Goal: Task Accomplishment & Management: Use online tool/utility

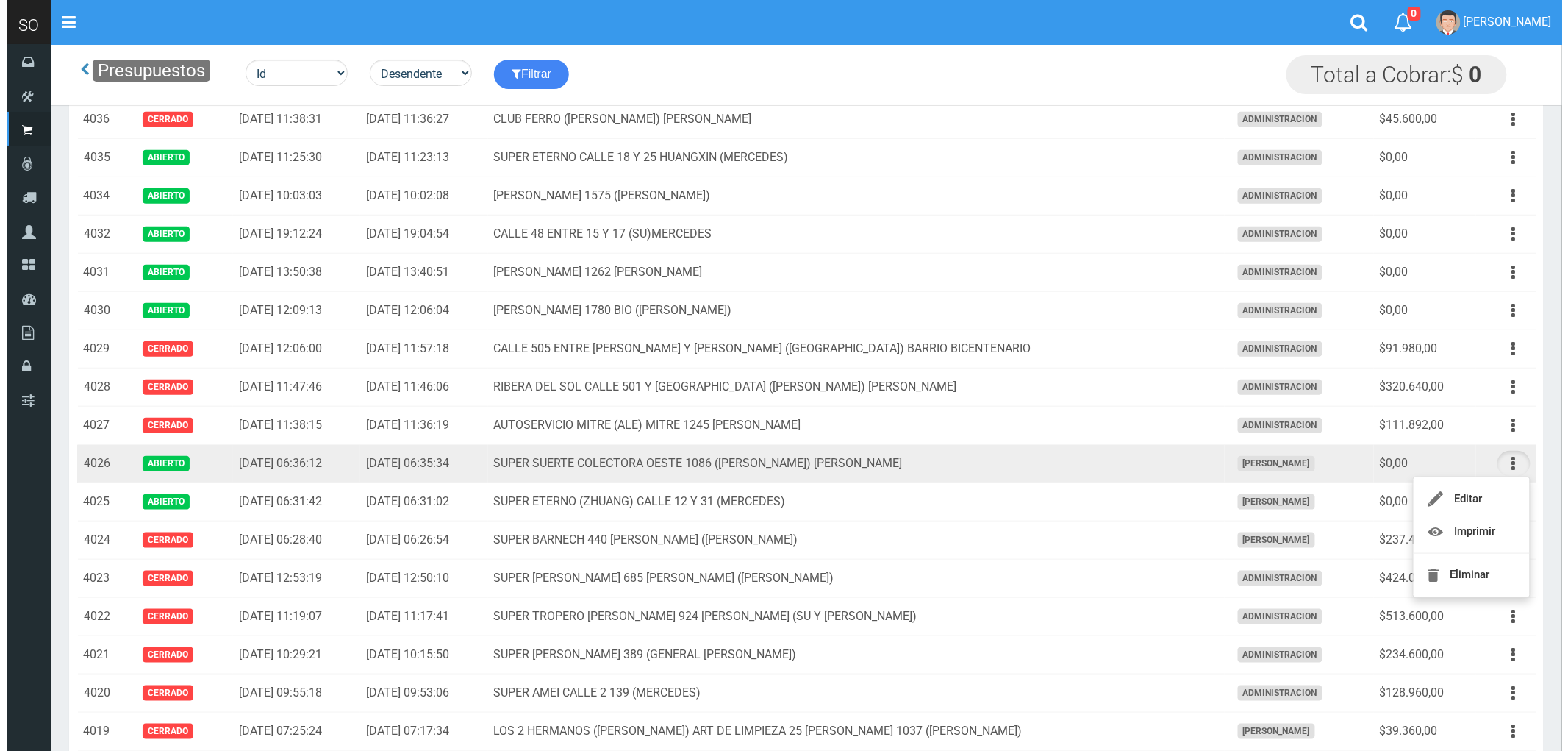
scroll to position [490, 0]
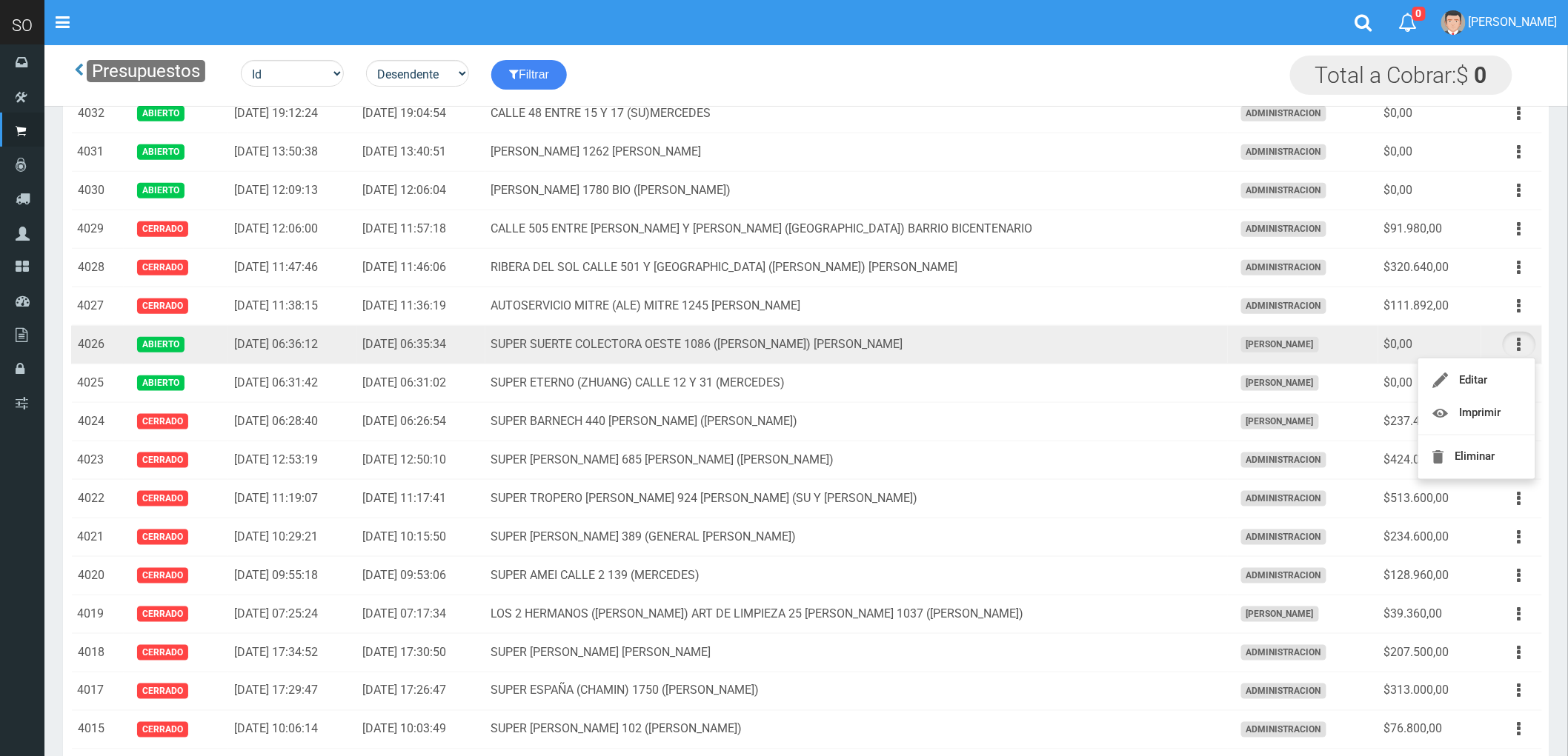
click at [1112, 338] on td "SUPER SUERTE COLECTORA OESTE 1086 (LIN) ESCOBAR" at bounding box center [857, 345] width 742 height 39
click at [1521, 343] on icon "button" at bounding box center [1519, 344] width 4 height 26
click at [1482, 454] on link "Eliminar" at bounding box center [1476, 457] width 117 height 33
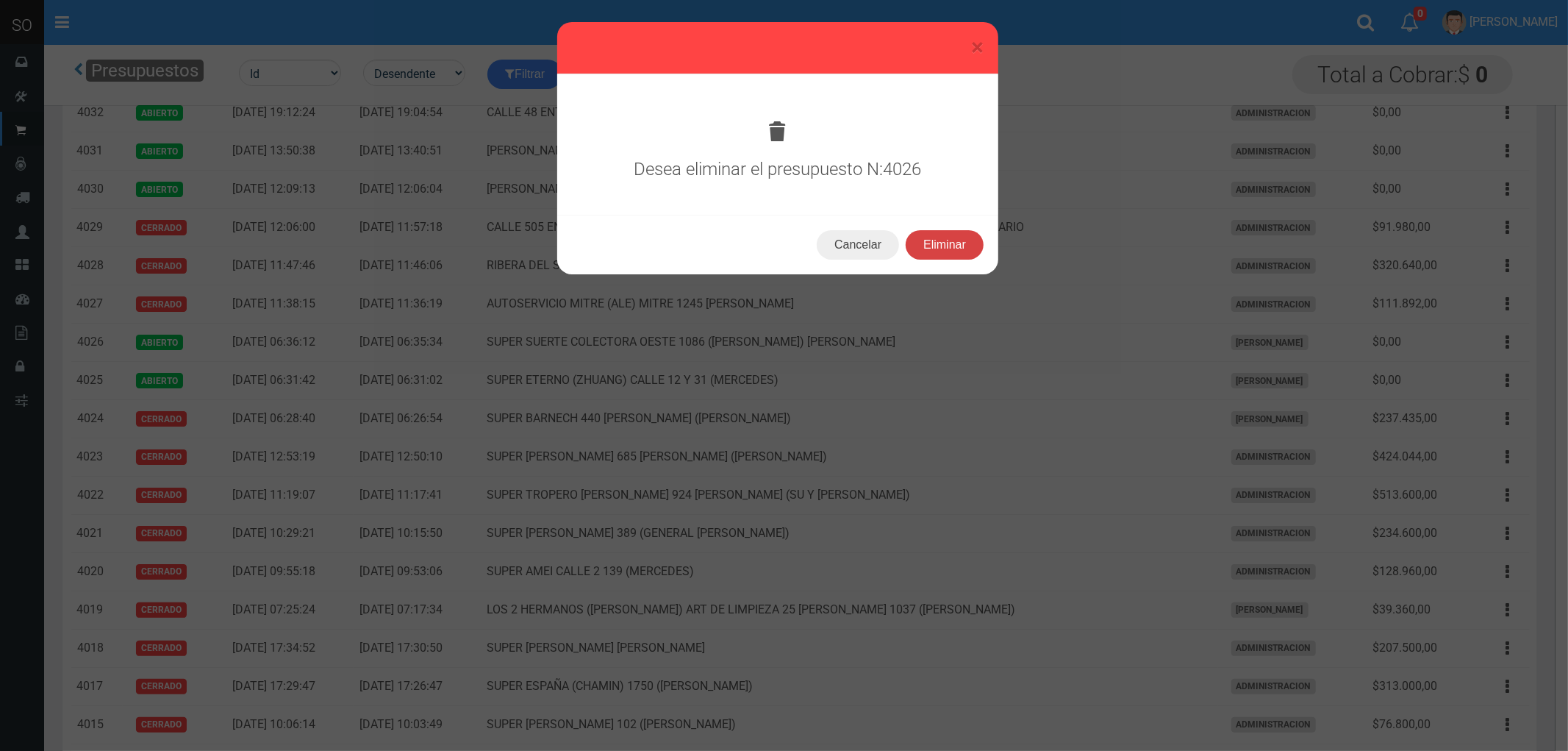
click at [929, 240] on button "Eliminar" at bounding box center [944, 245] width 78 height 29
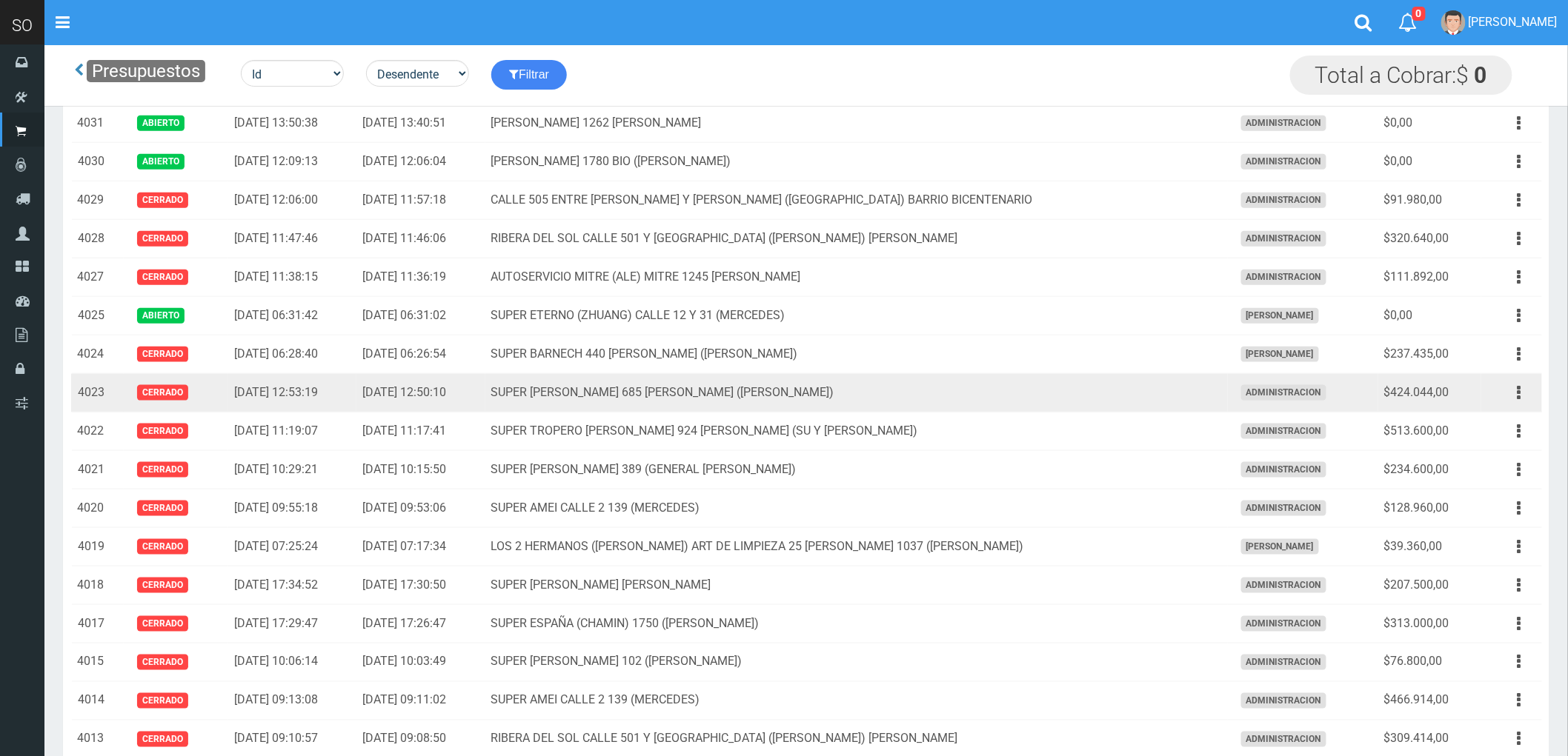
scroll to position [493, 0]
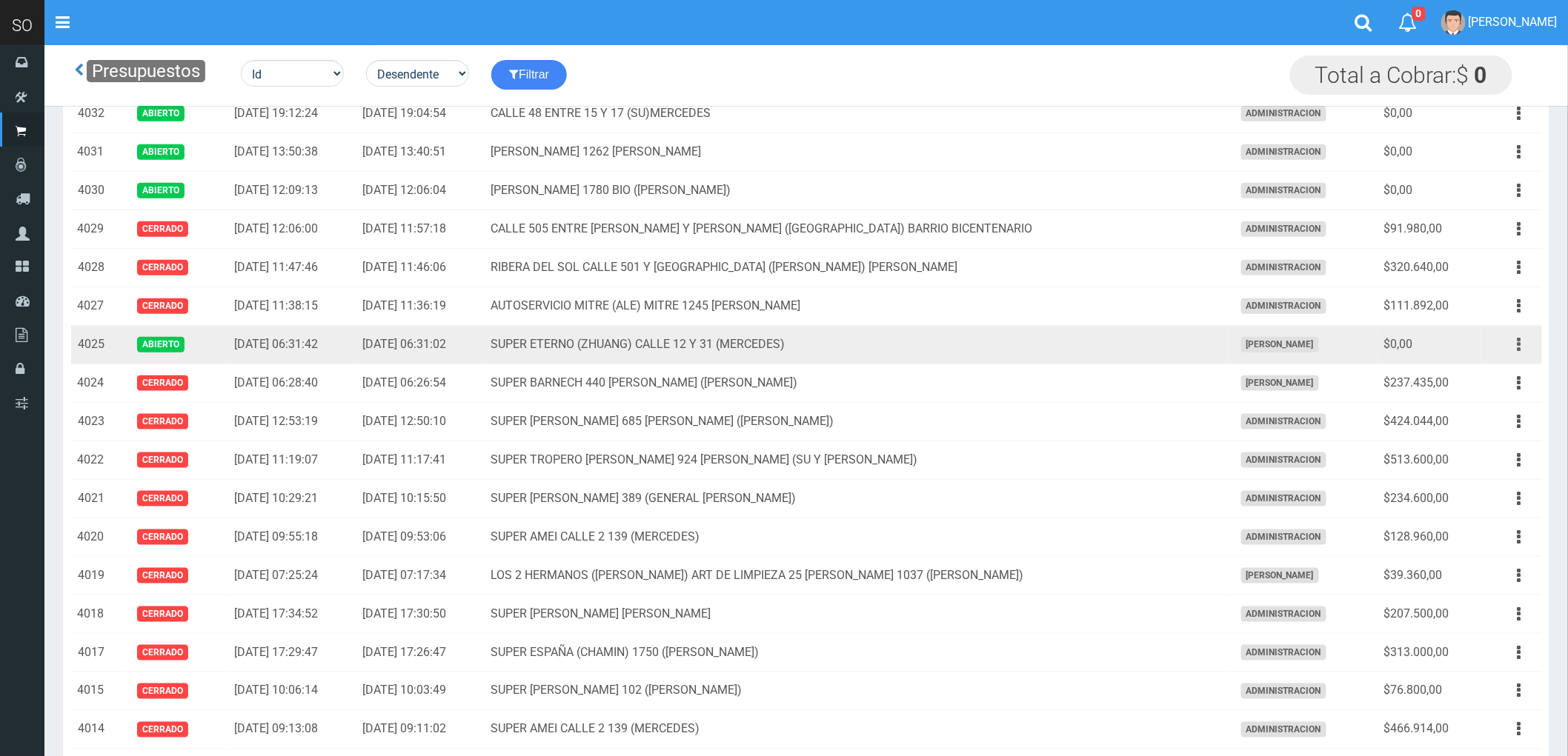
click at [1522, 339] on button "button" at bounding box center [1519, 344] width 33 height 26
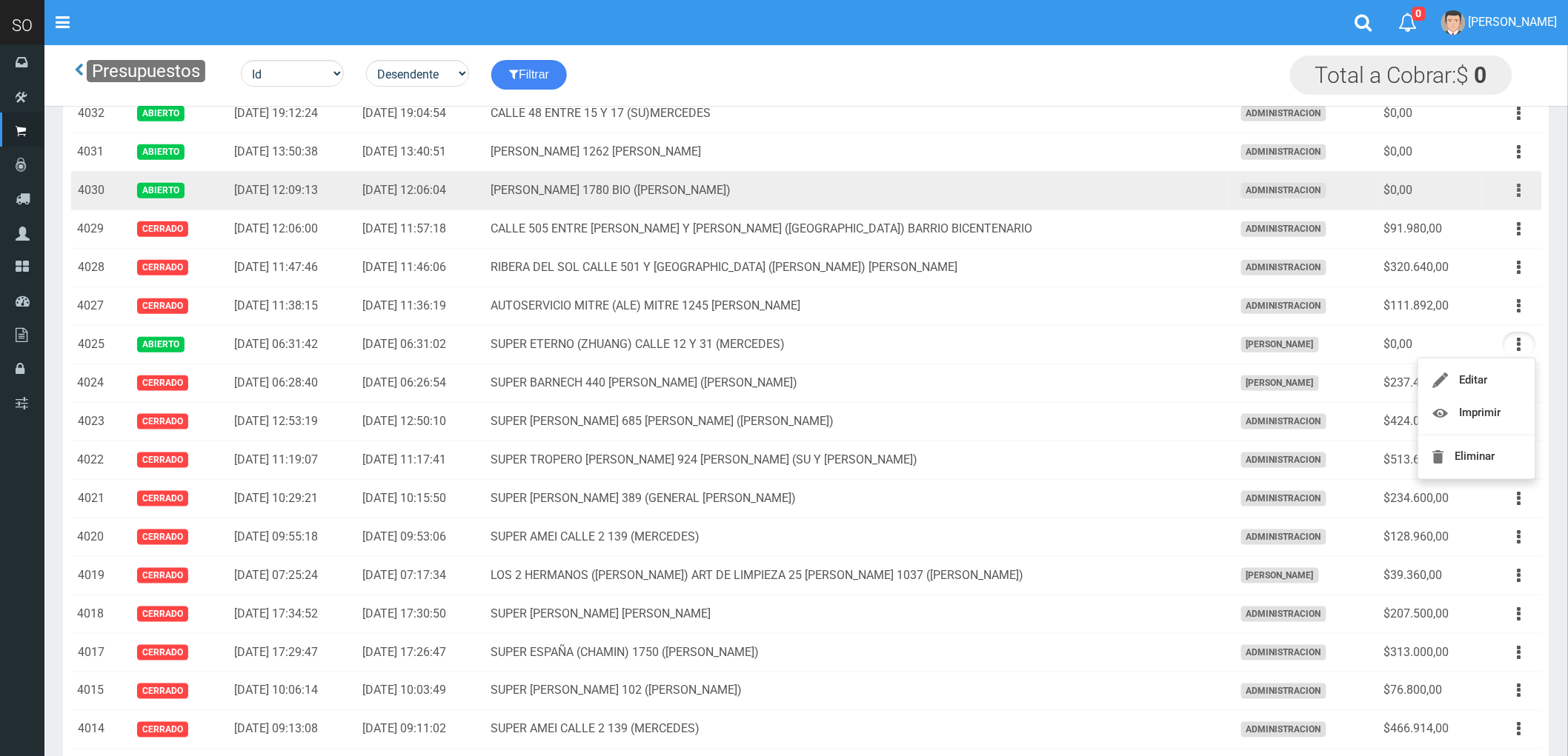
click at [1514, 189] on button "button" at bounding box center [1519, 190] width 33 height 26
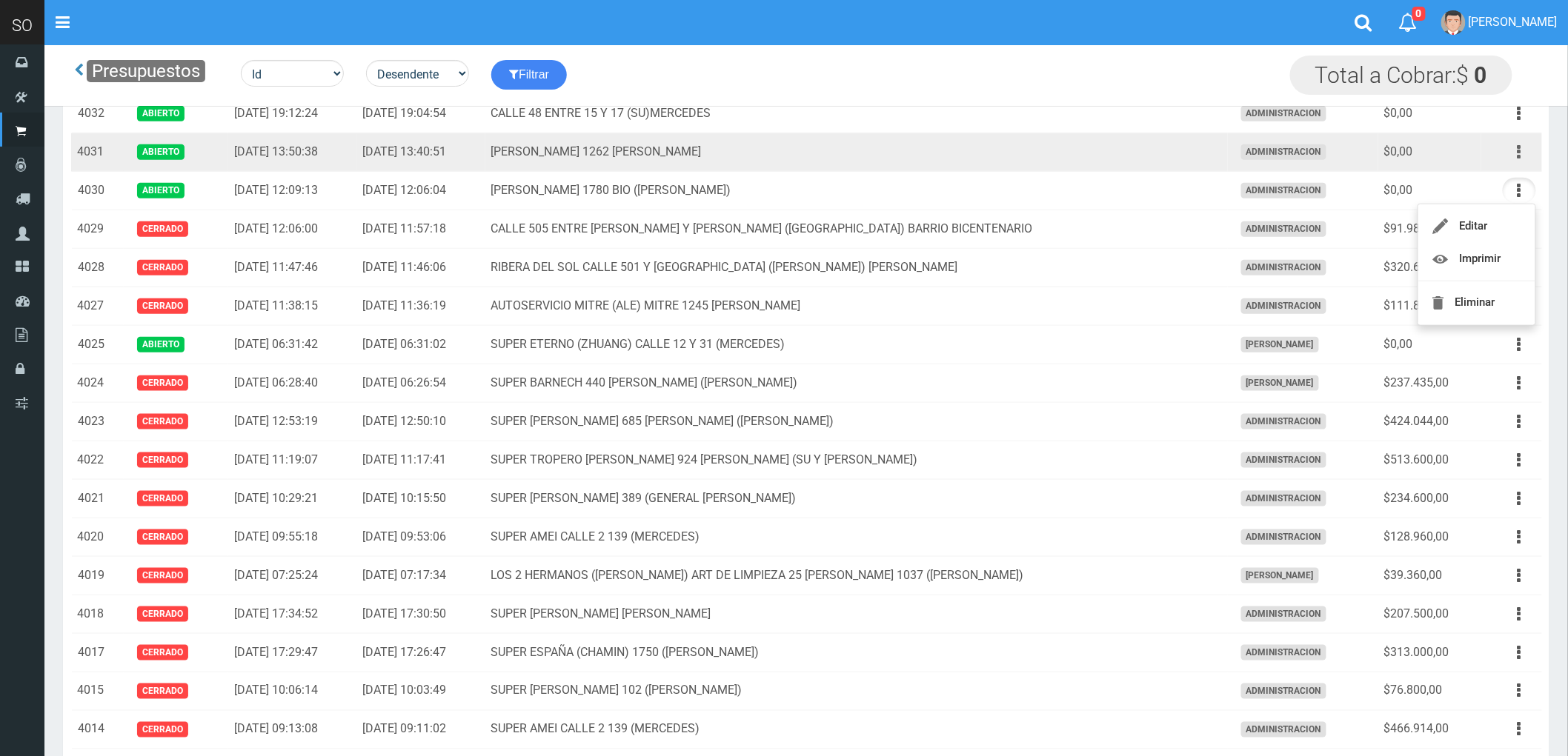
drag, startPoint x: 1518, startPoint y: 153, endPoint x: 1507, endPoint y: 166, distance: 17.0
click at [1519, 153] on icon "button" at bounding box center [1519, 152] width 4 height 26
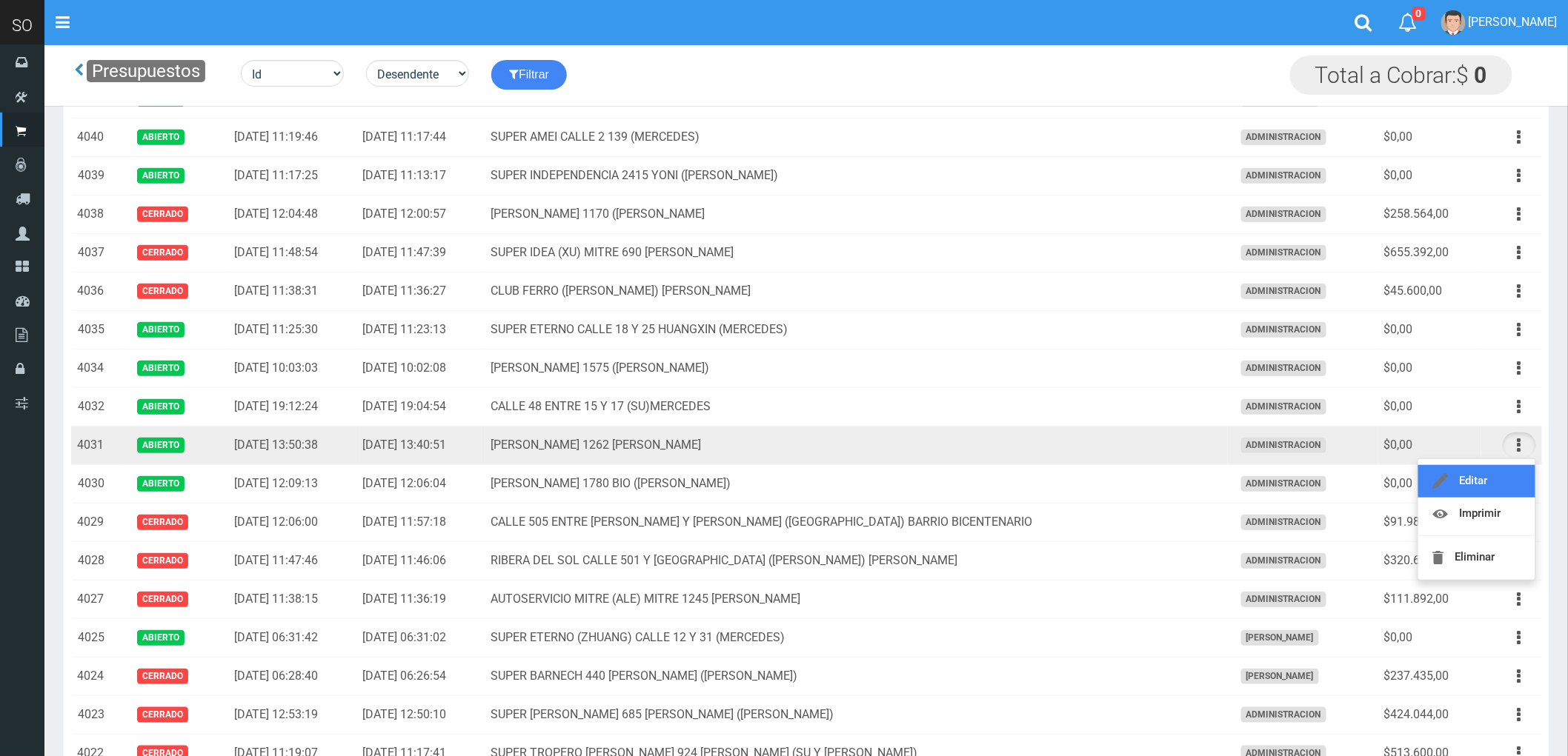
scroll to position [164, 0]
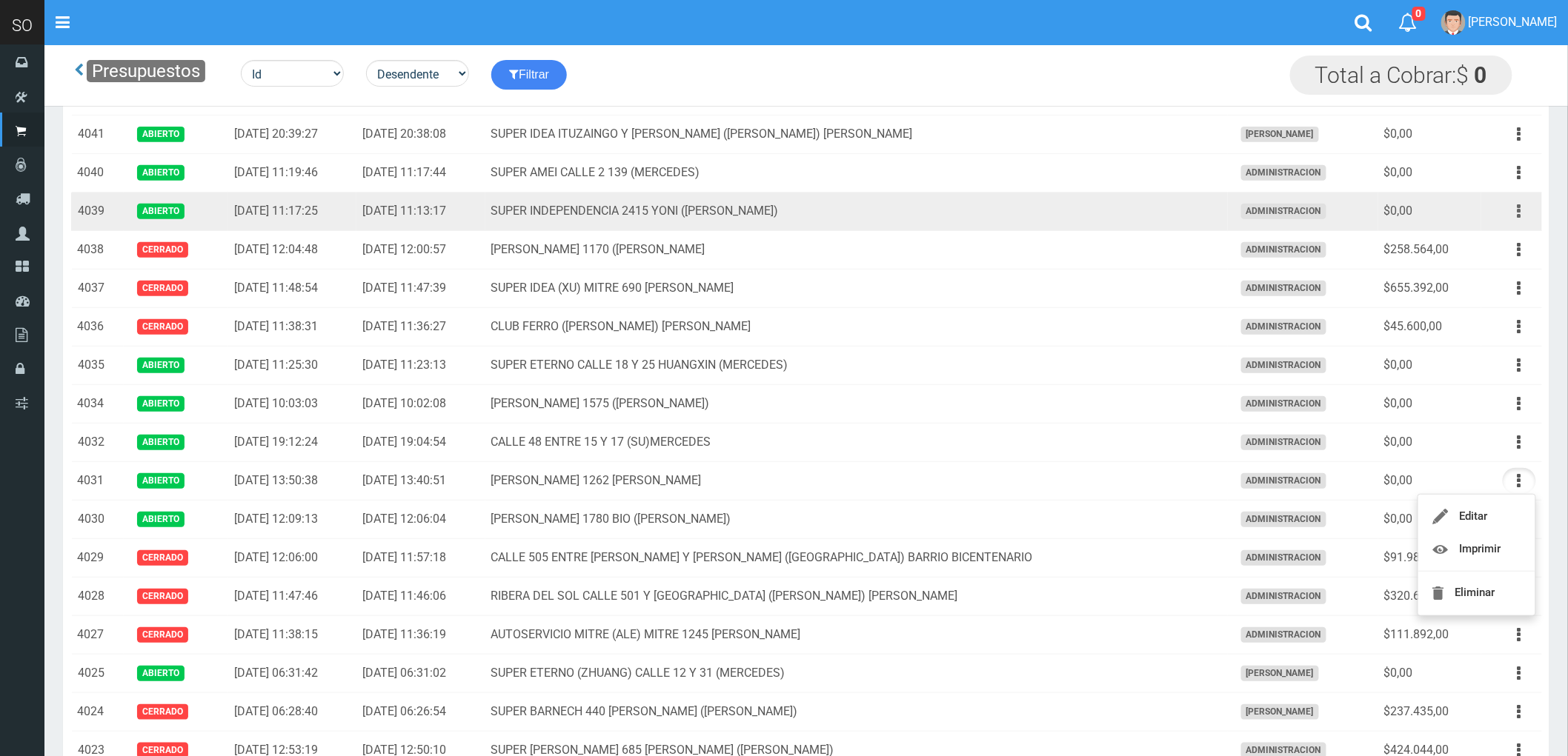
click at [1514, 210] on button "button" at bounding box center [1519, 211] width 33 height 26
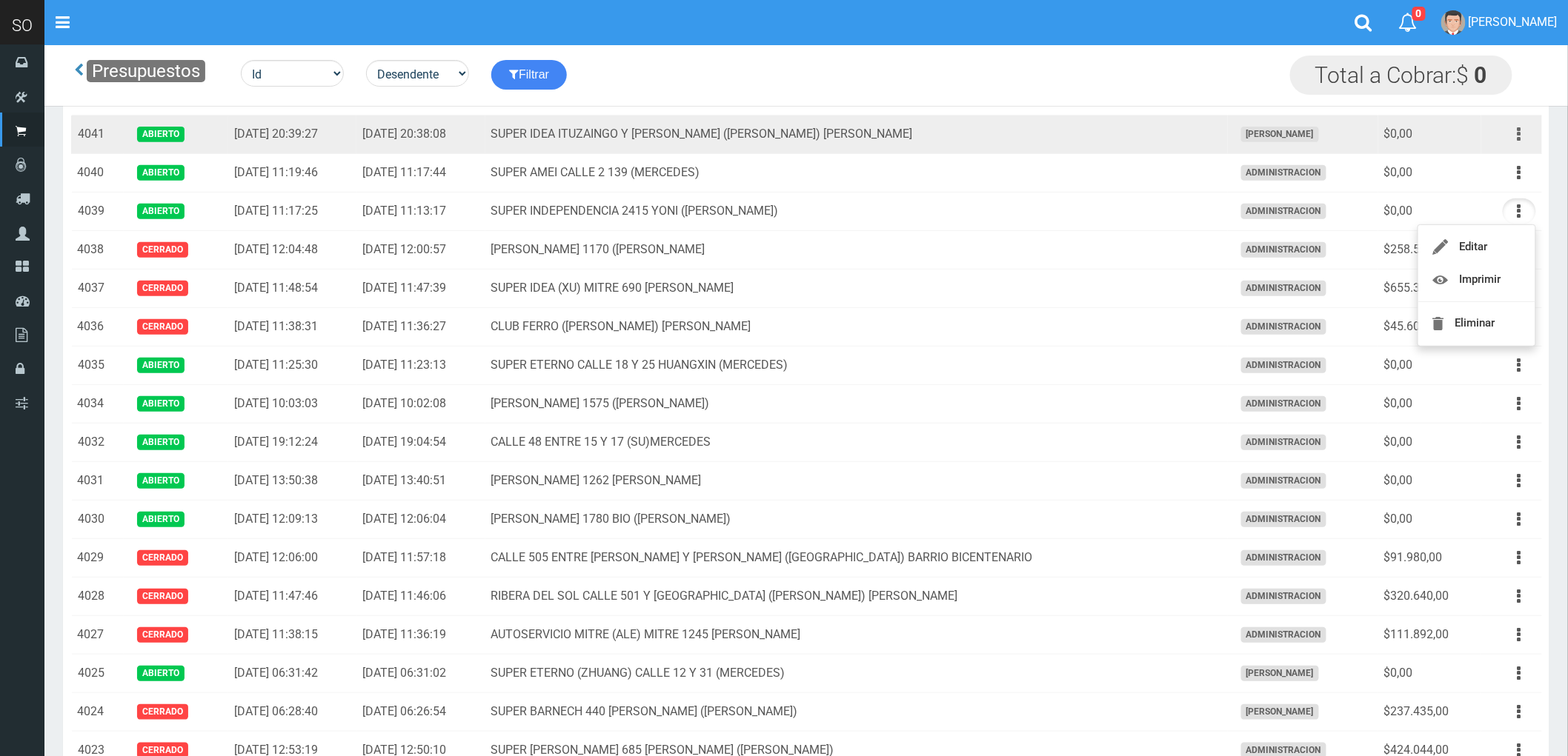
click at [1514, 135] on button "button" at bounding box center [1519, 134] width 33 height 26
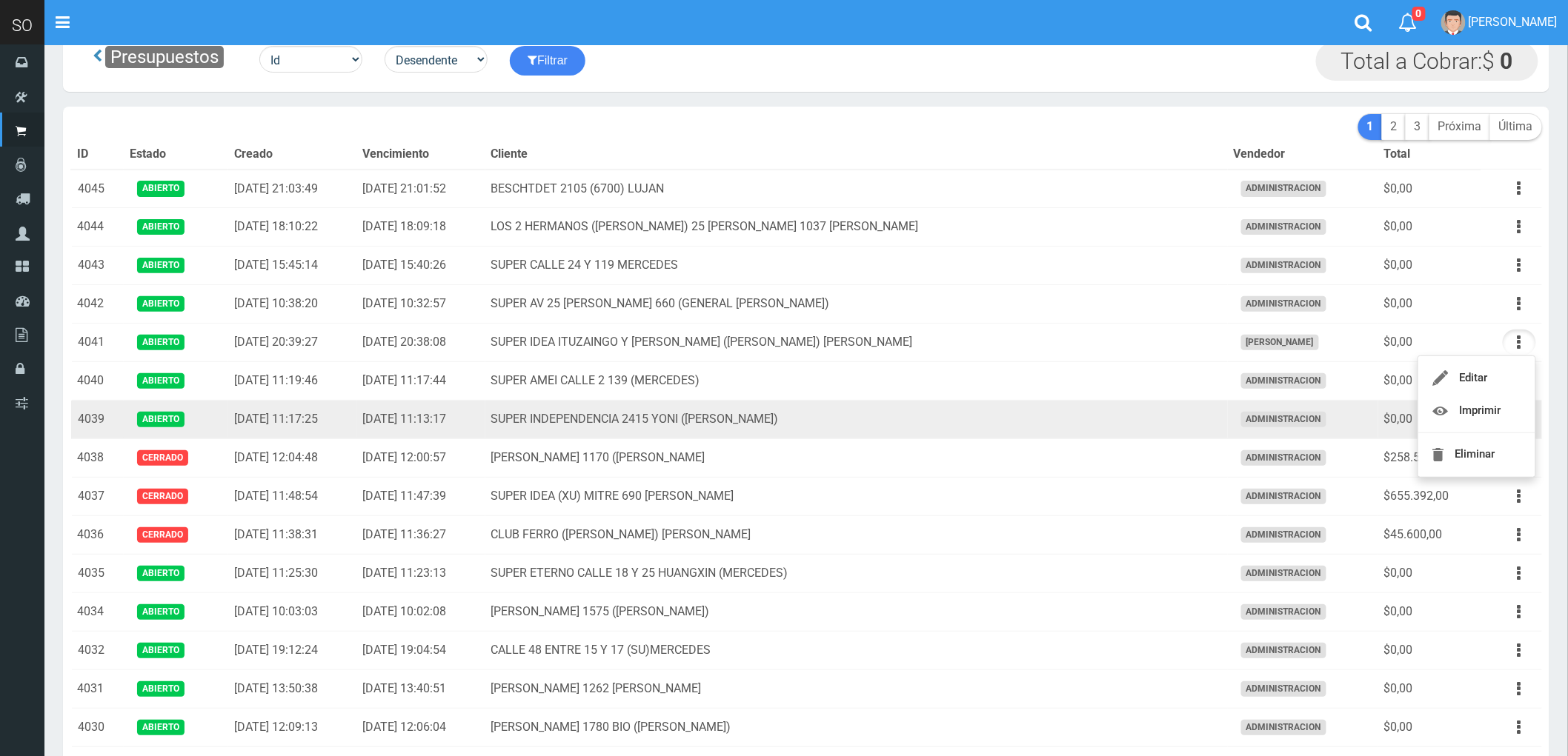
scroll to position [0, 0]
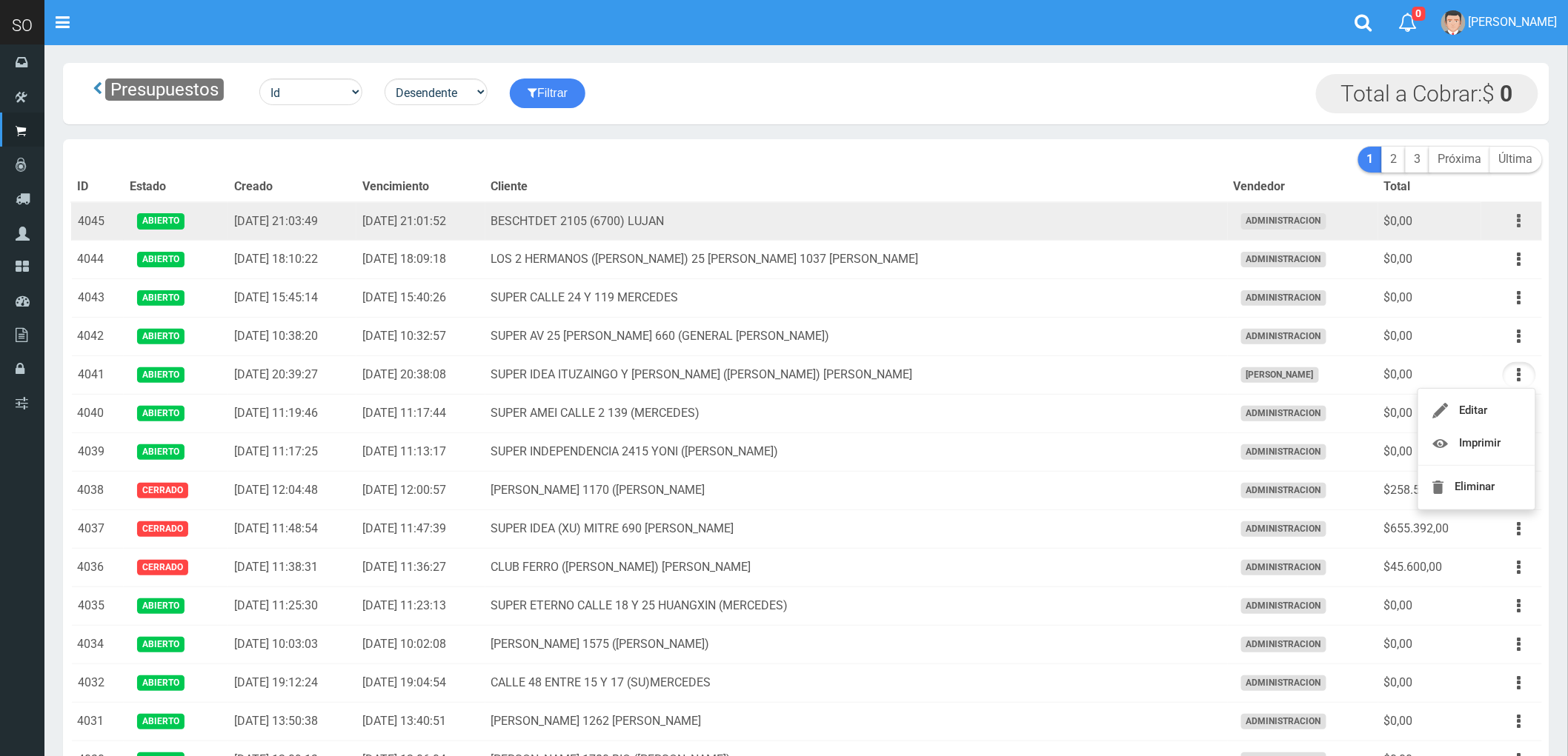
click at [1515, 219] on button "button" at bounding box center [1519, 220] width 33 height 26
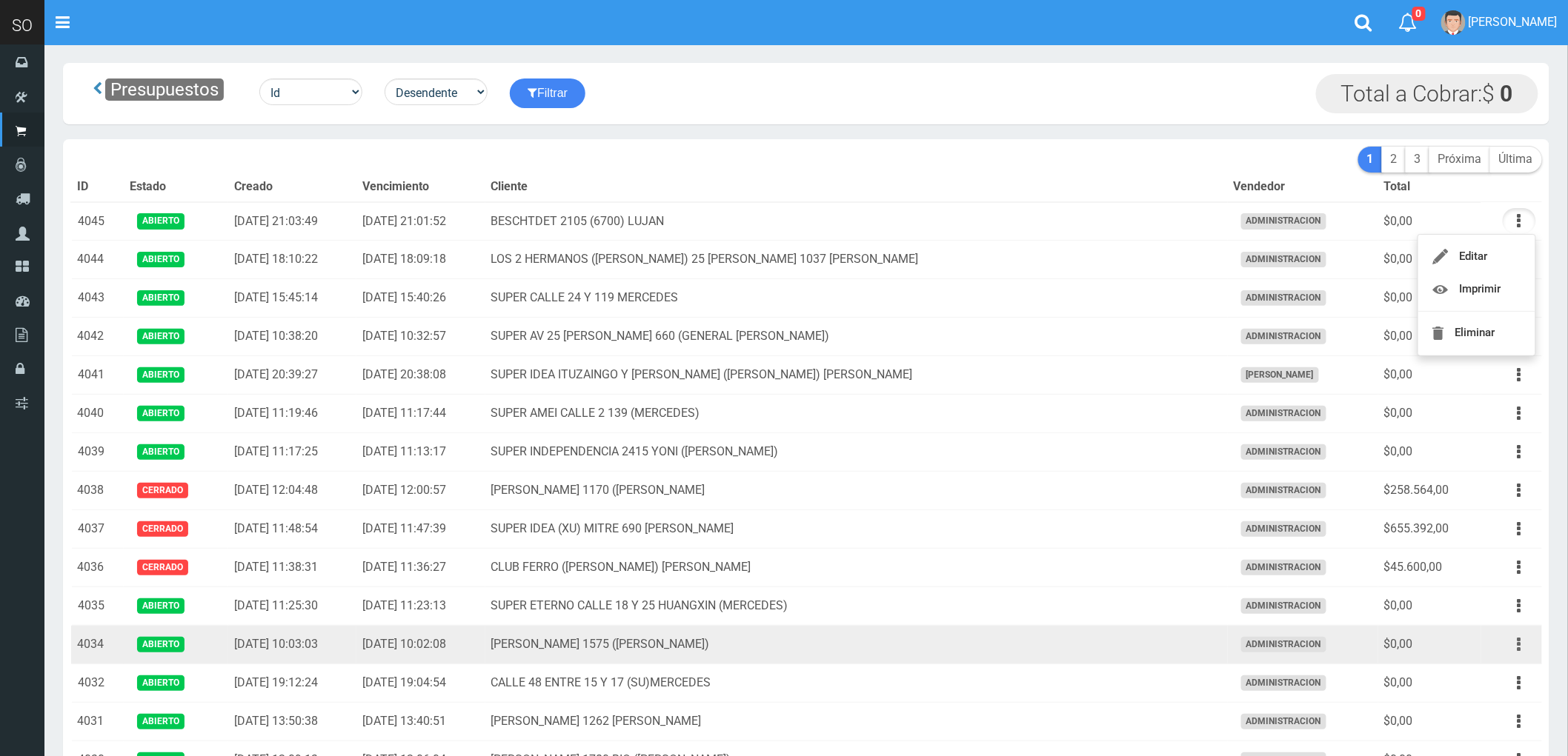
click at [1516, 645] on button "button" at bounding box center [1519, 644] width 33 height 26
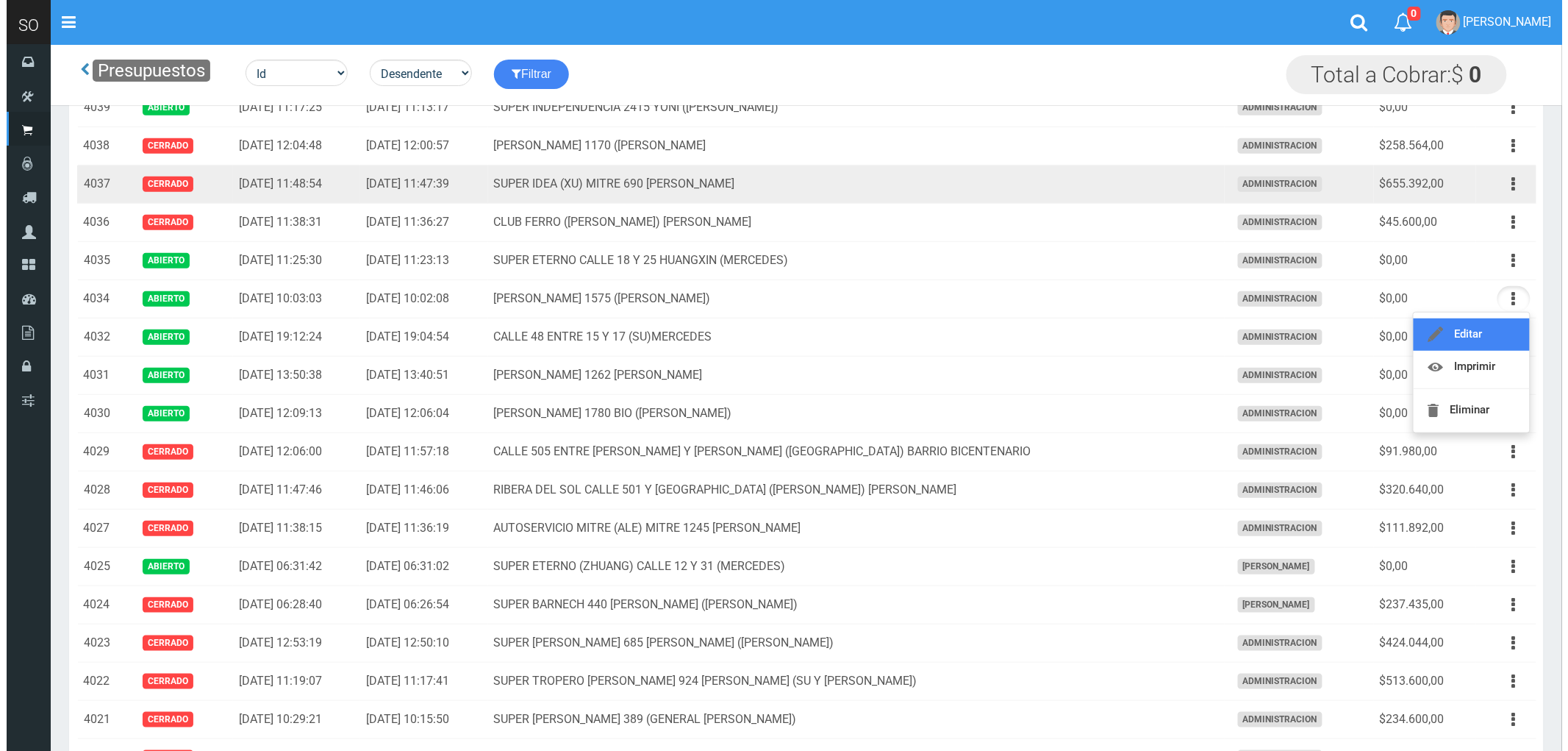
scroll to position [408, 0]
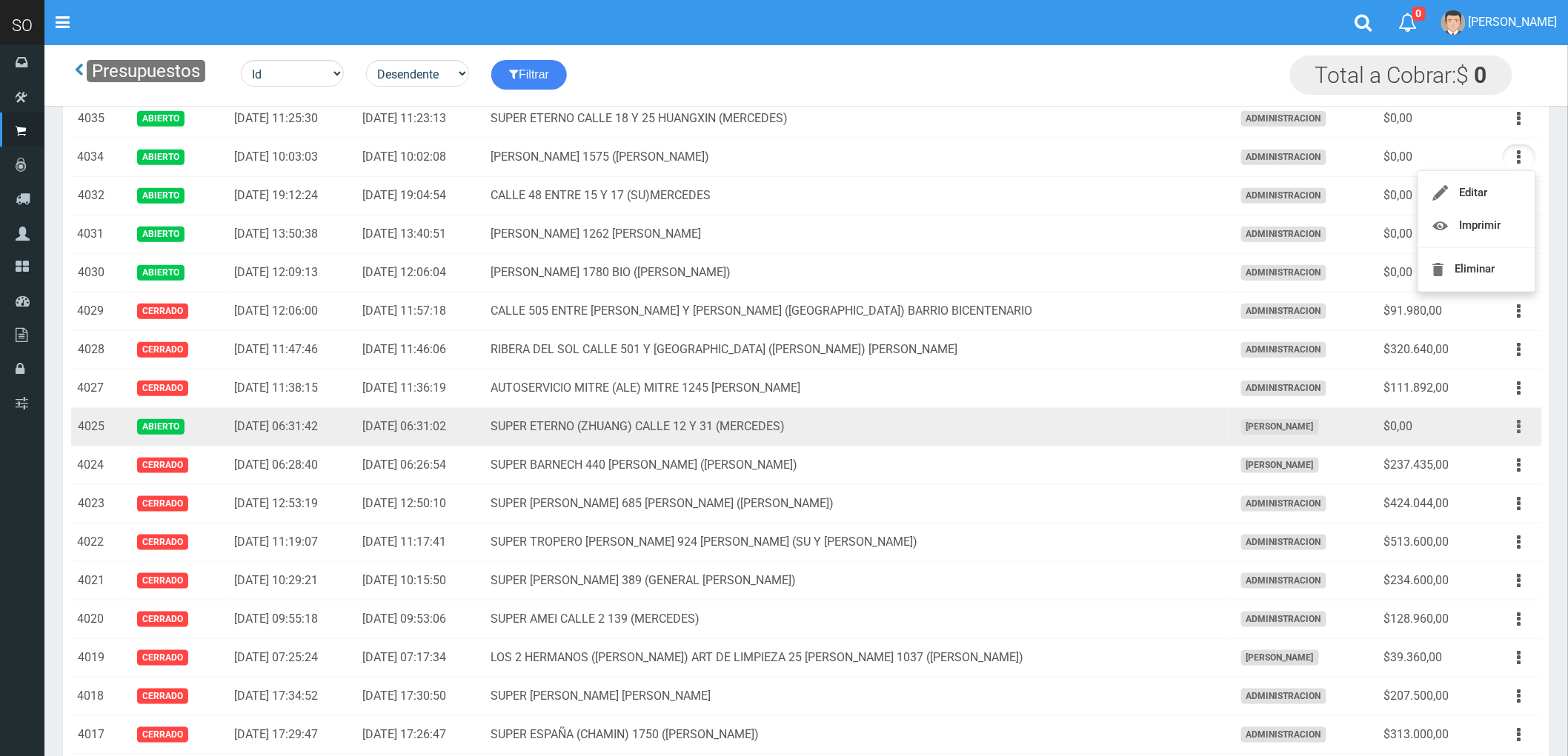
click at [1519, 430] on icon "button" at bounding box center [1519, 426] width 4 height 26
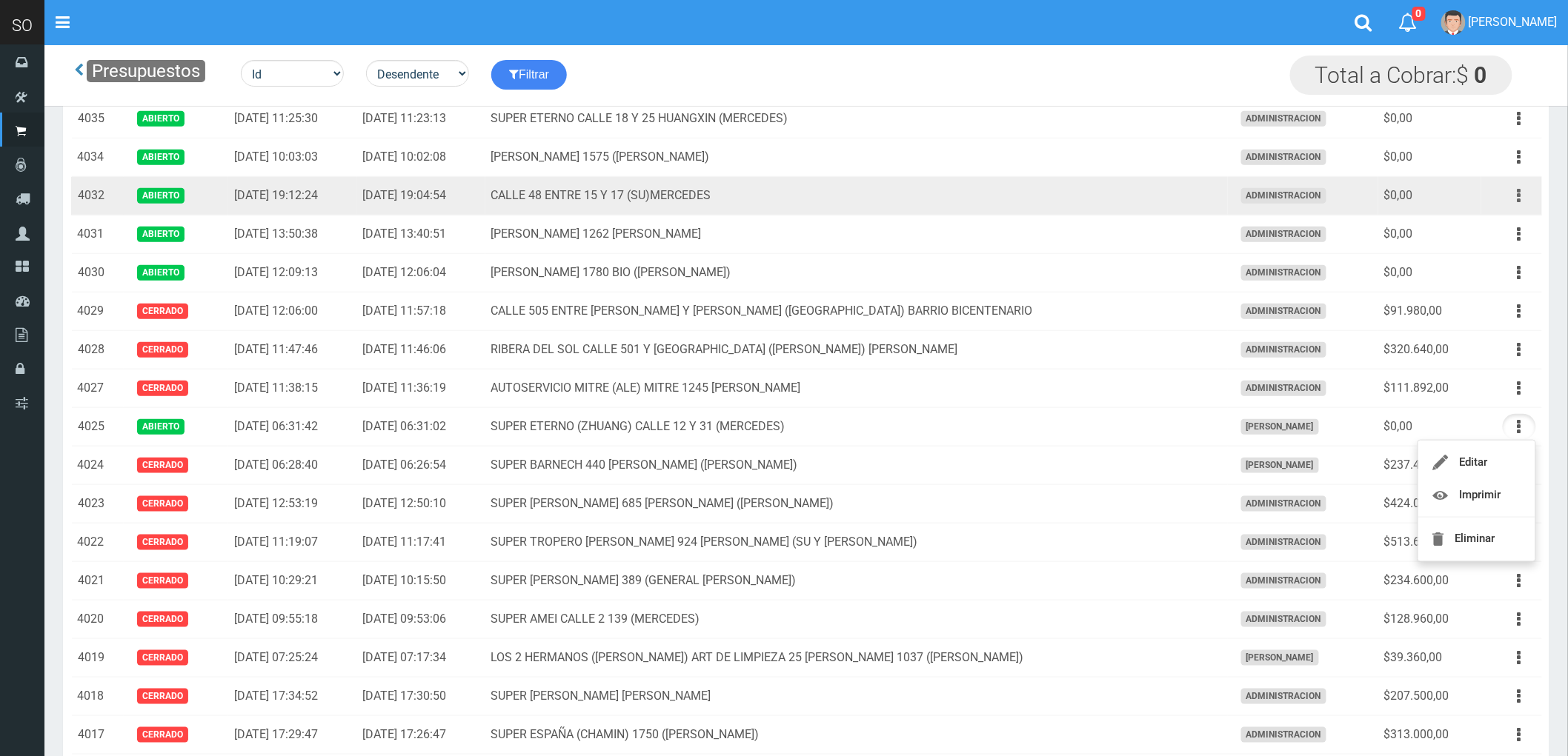
click at [1520, 198] on icon "button" at bounding box center [1519, 195] width 4 height 26
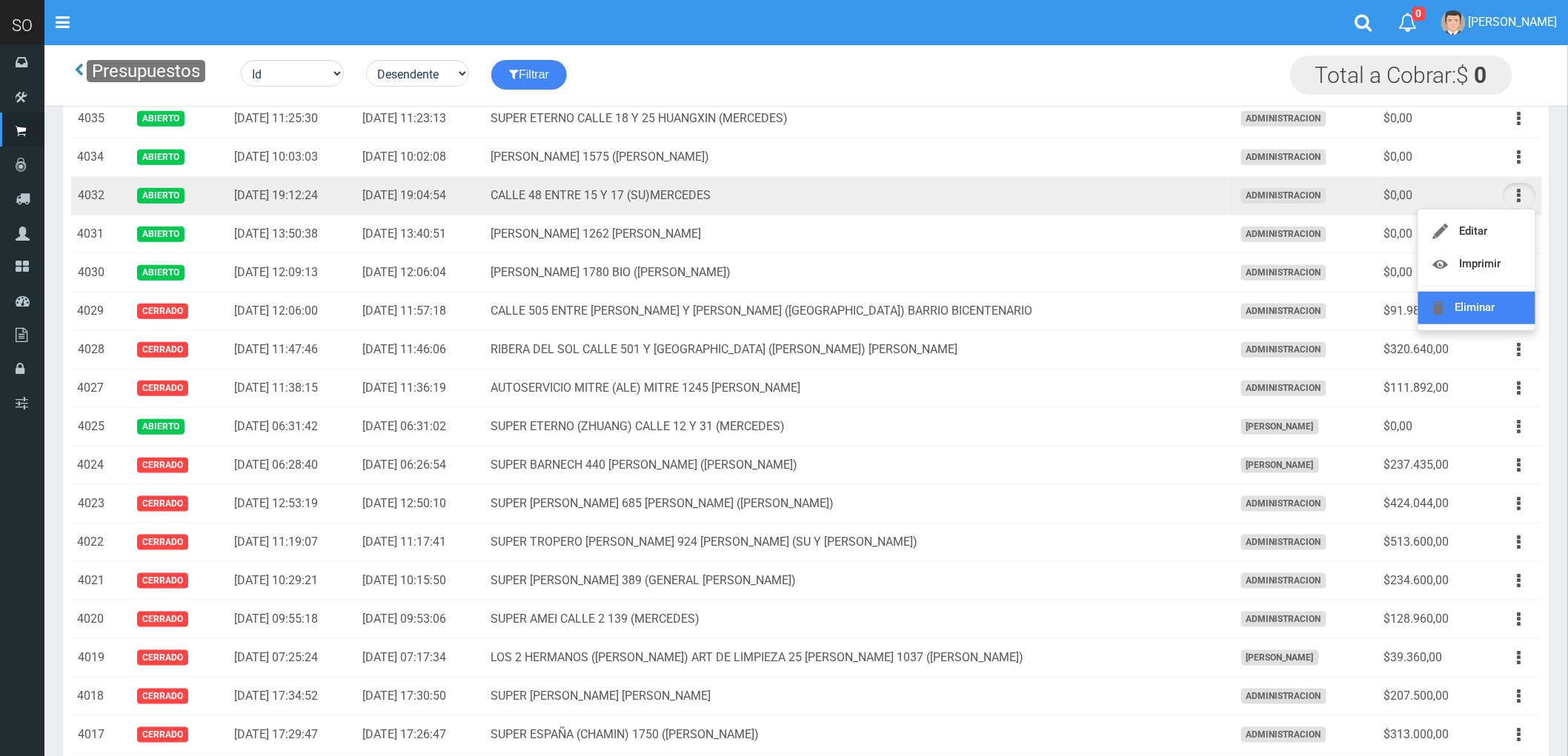
click at [1476, 309] on link "Eliminar" at bounding box center [1476, 308] width 117 height 33
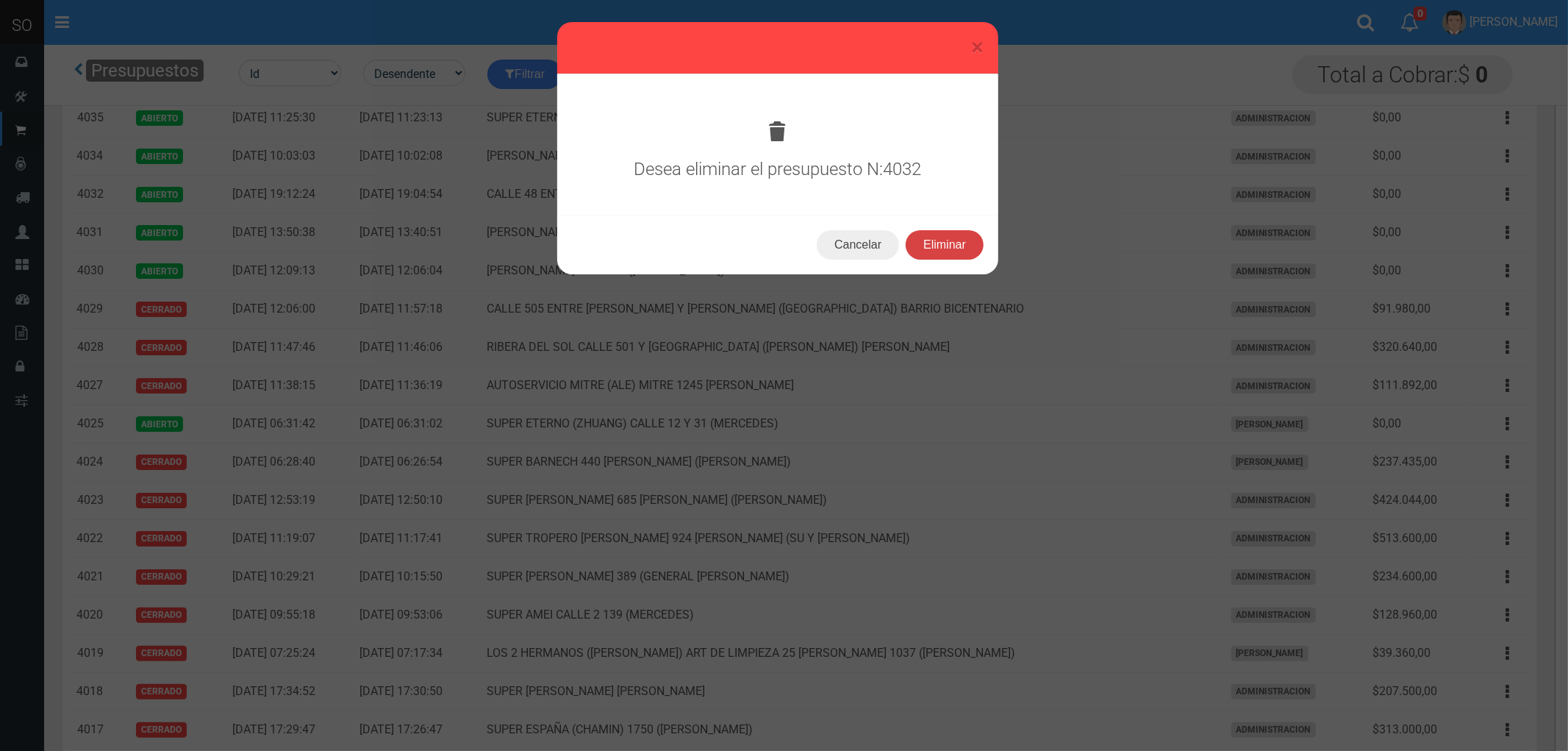
click at [937, 240] on button "Eliminar" at bounding box center [944, 245] width 78 height 29
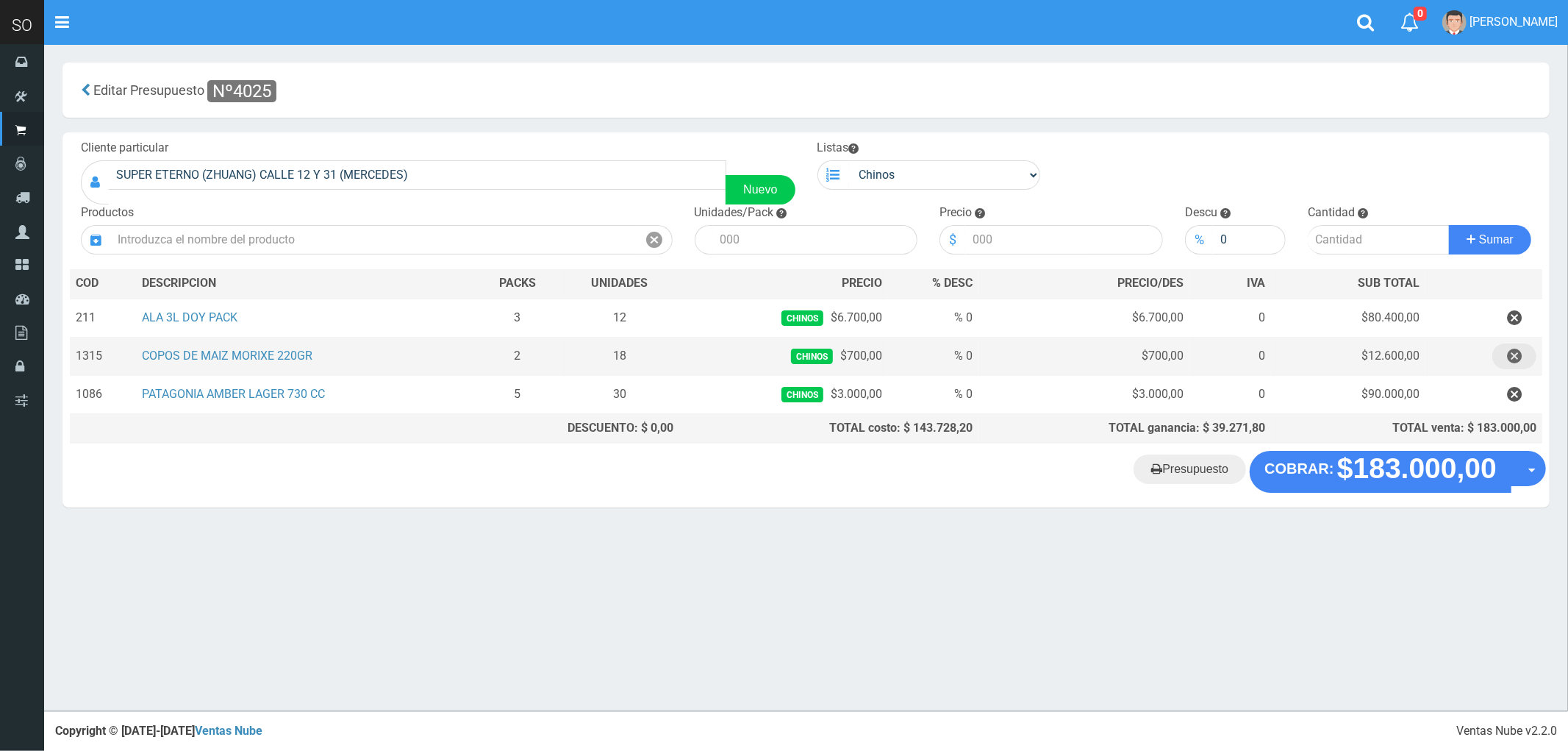
click at [1512, 360] on icon "button" at bounding box center [1514, 356] width 15 height 25
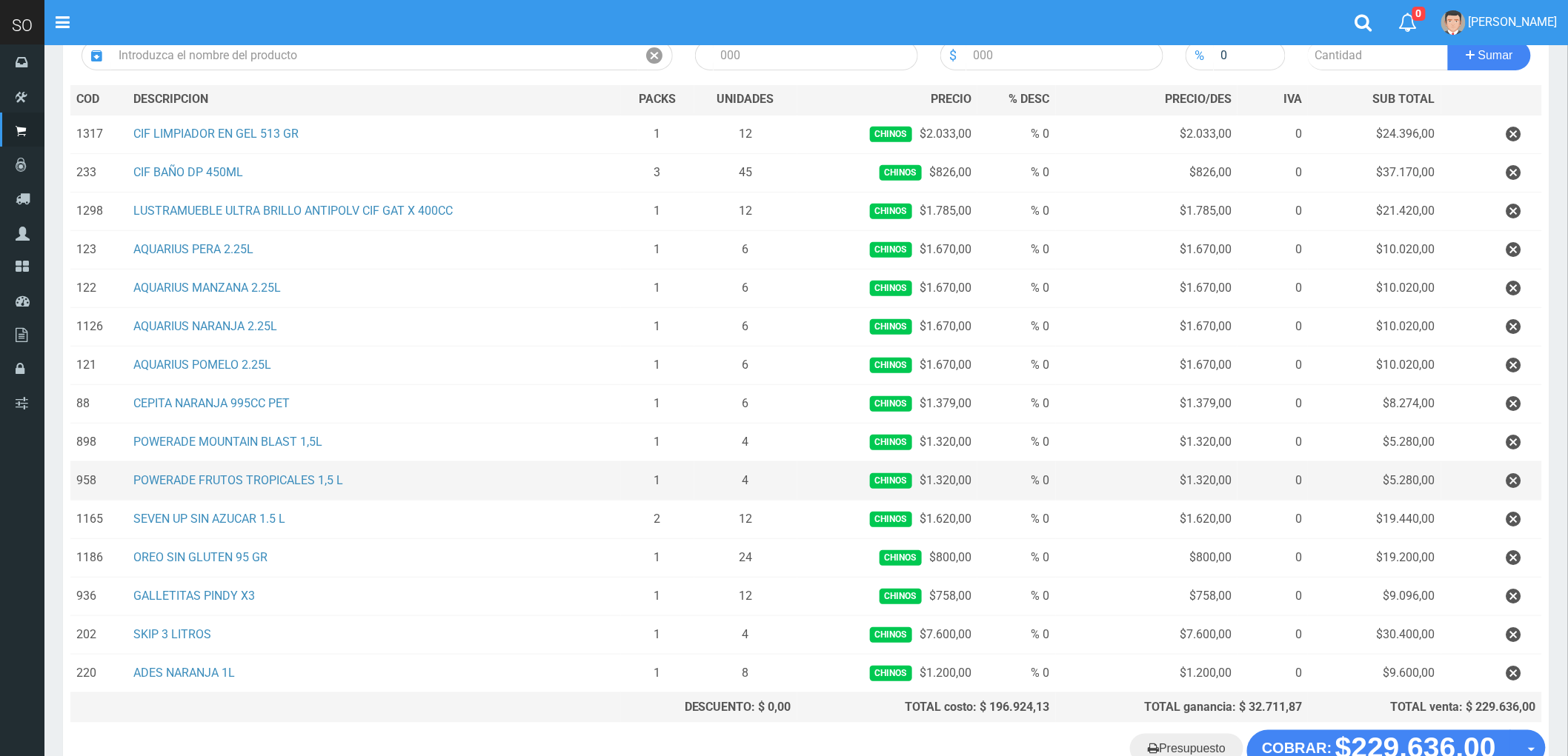
scroll to position [210, 0]
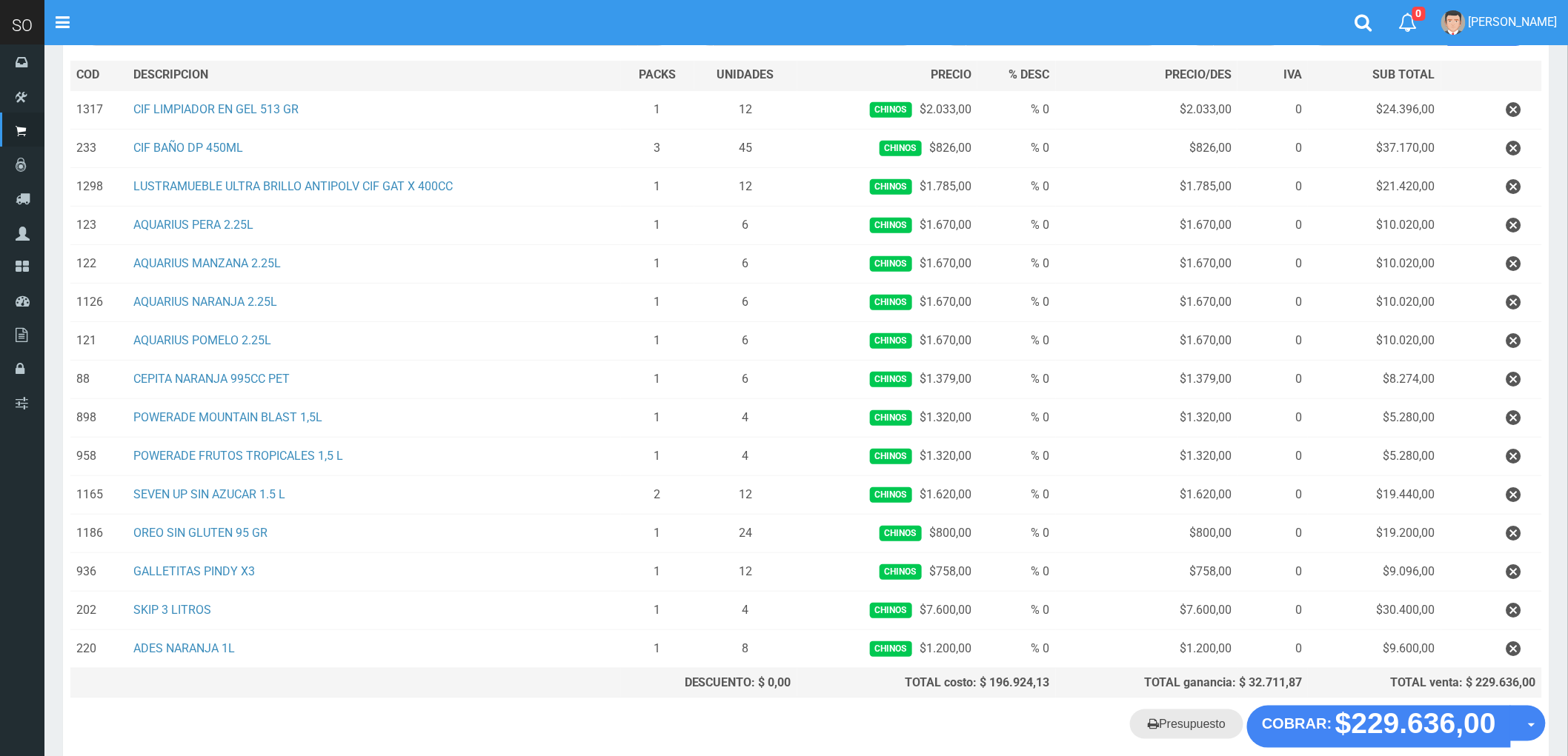
click at [1182, 731] on link "Presupuesto" at bounding box center [1186, 724] width 113 height 29
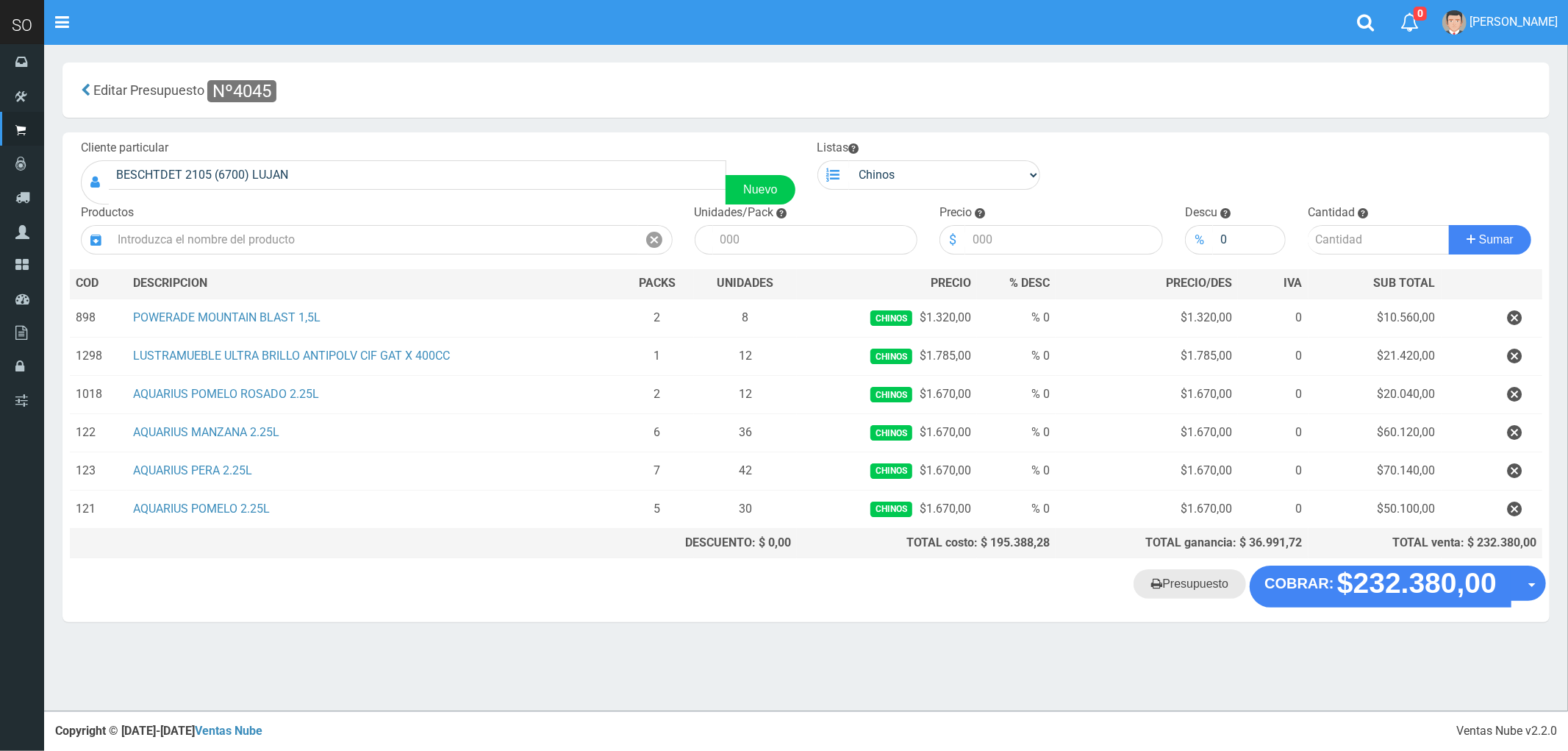
click at [1180, 592] on link "Presupuesto" at bounding box center [1190, 584] width 112 height 29
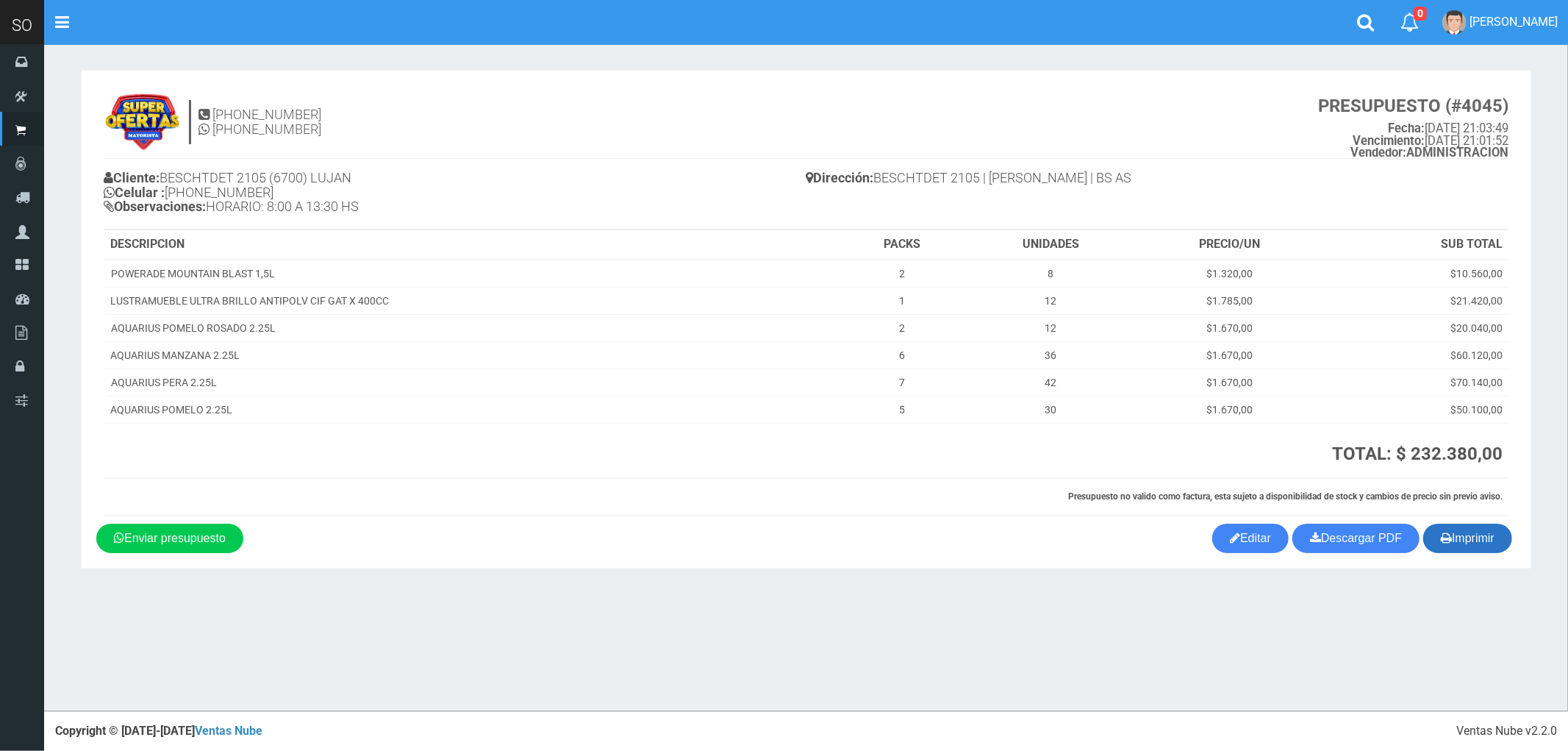
click at [1474, 543] on button "Imprimir" at bounding box center [1468, 538] width 89 height 29
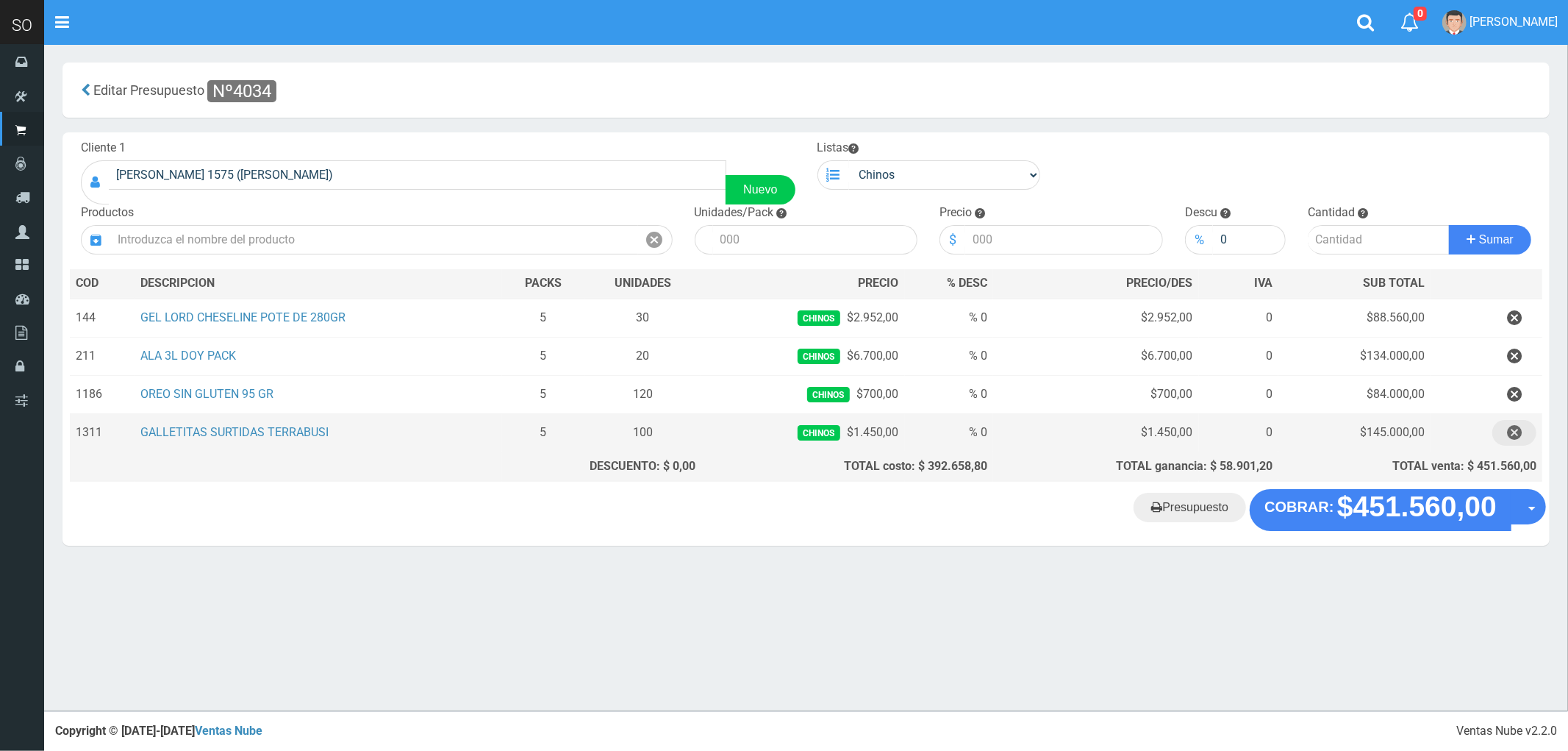
click at [1519, 432] on icon "button" at bounding box center [1514, 432] width 15 height 25
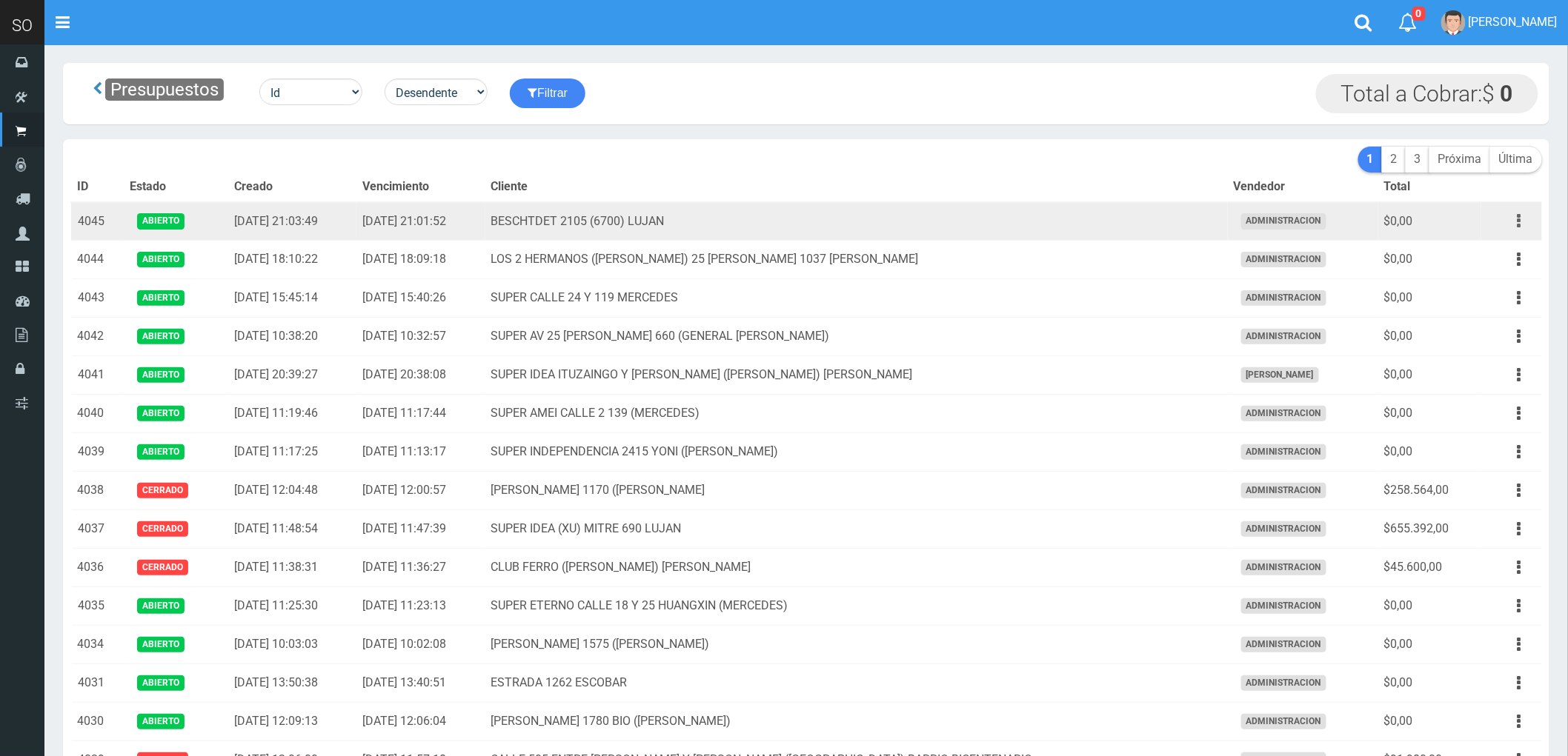
click at [1515, 219] on button "button" at bounding box center [1519, 220] width 33 height 26
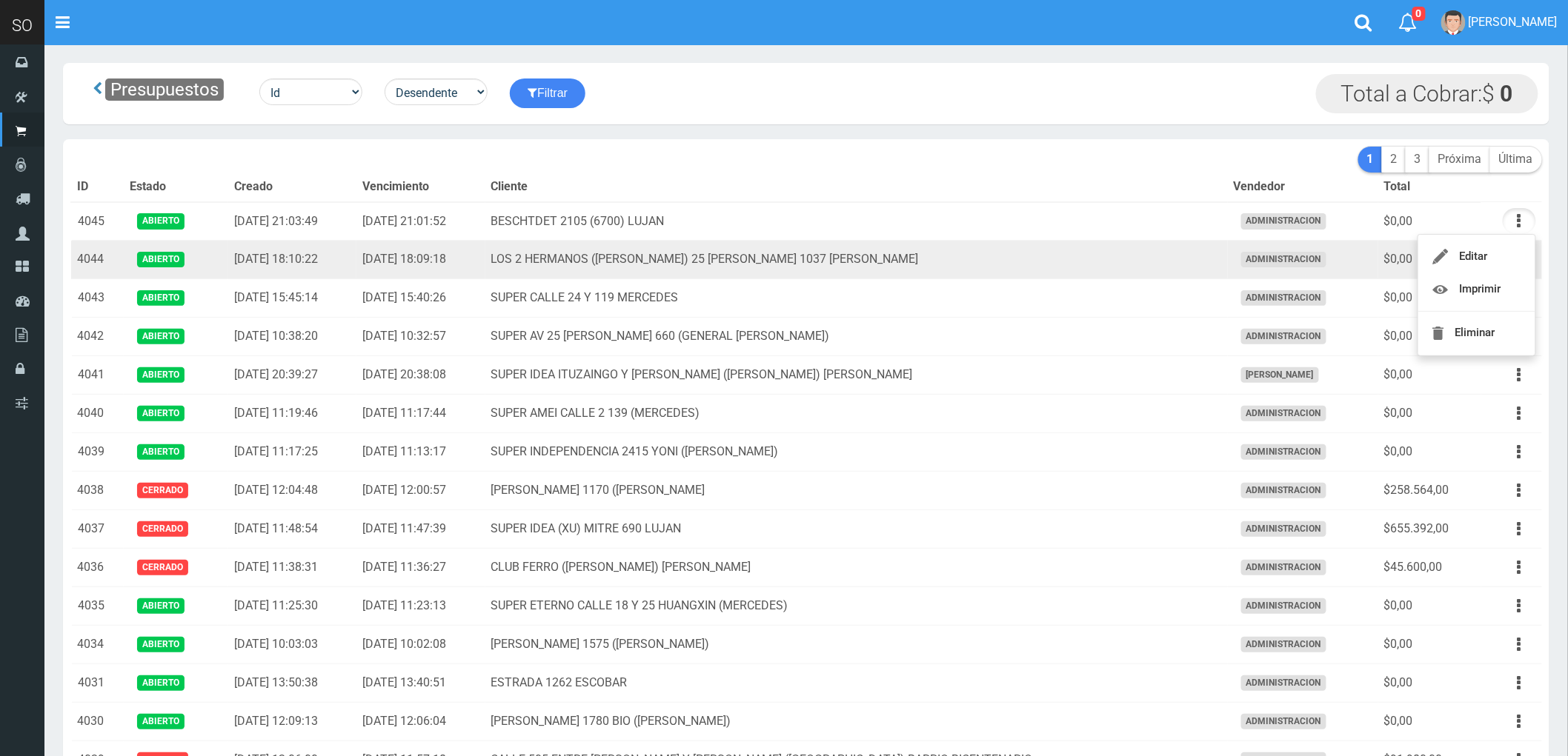
click at [1072, 257] on td "LOS 2 HERMANOS (DANIEL) 25 DE MAYO 1037 GILES" at bounding box center [857, 260] width 742 height 39
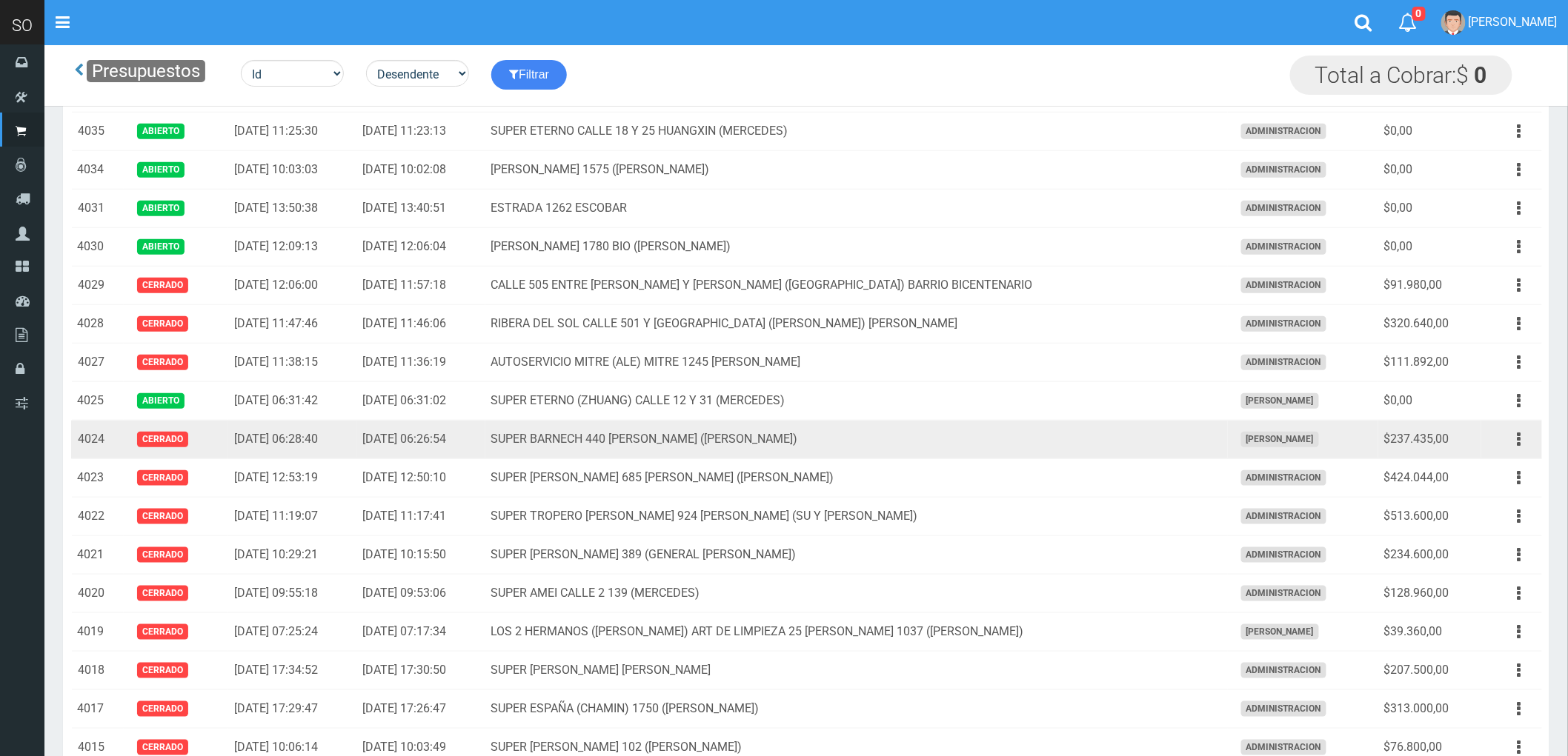
scroll to position [411, 0]
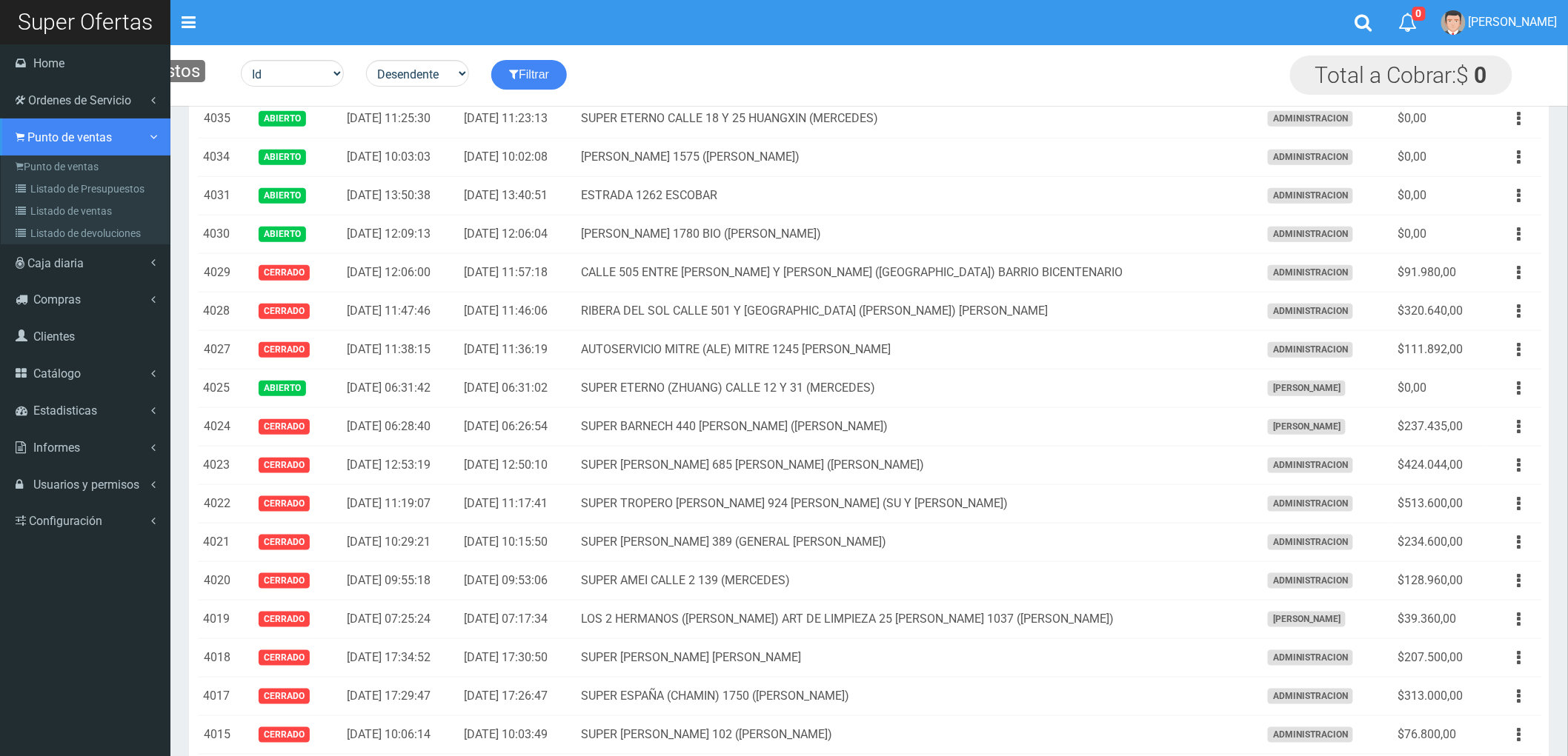
click at [60, 133] on span "Punto de ventas" at bounding box center [69, 137] width 85 height 14
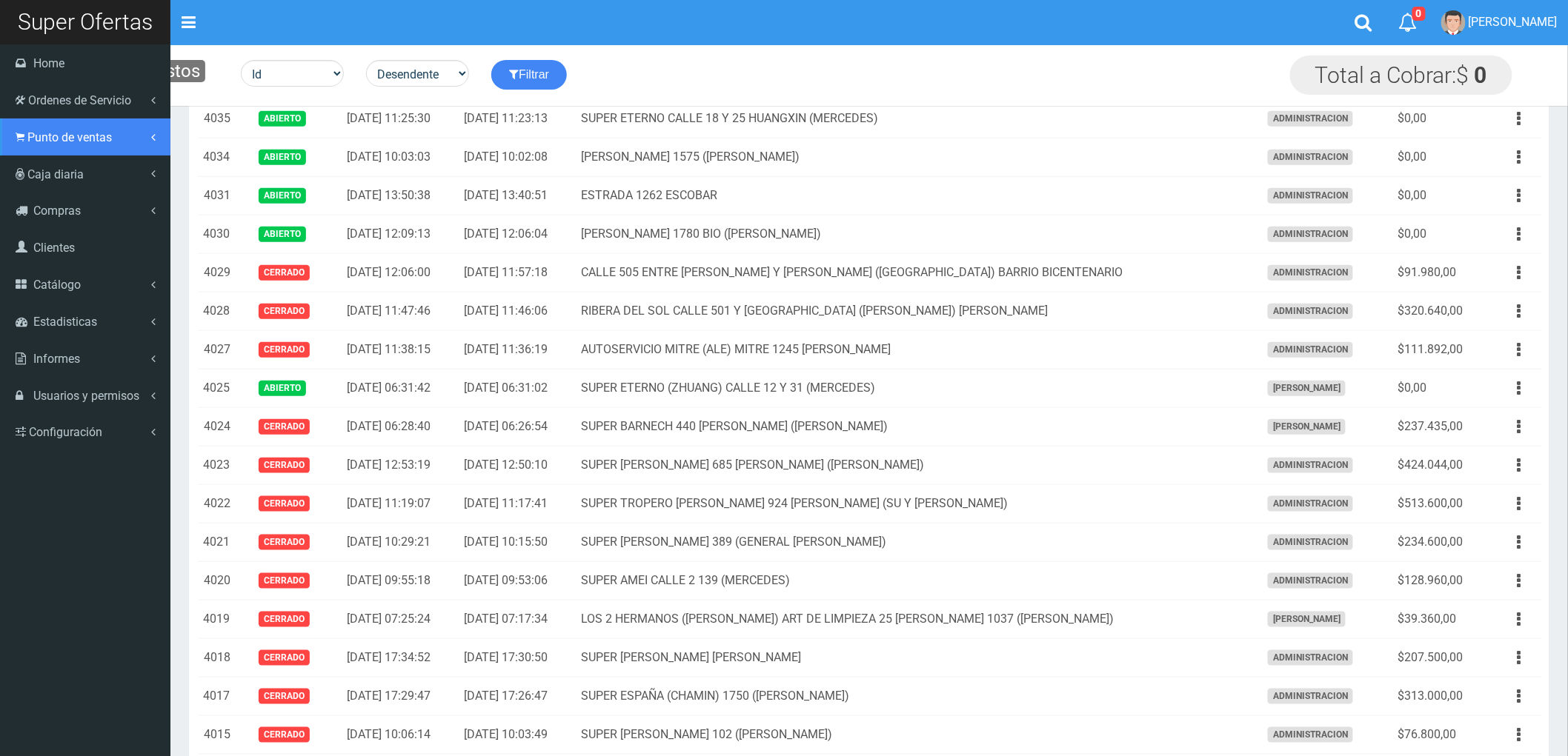
click at [55, 129] on link "Punto de ventas" at bounding box center [85, 137] width 171 height 37
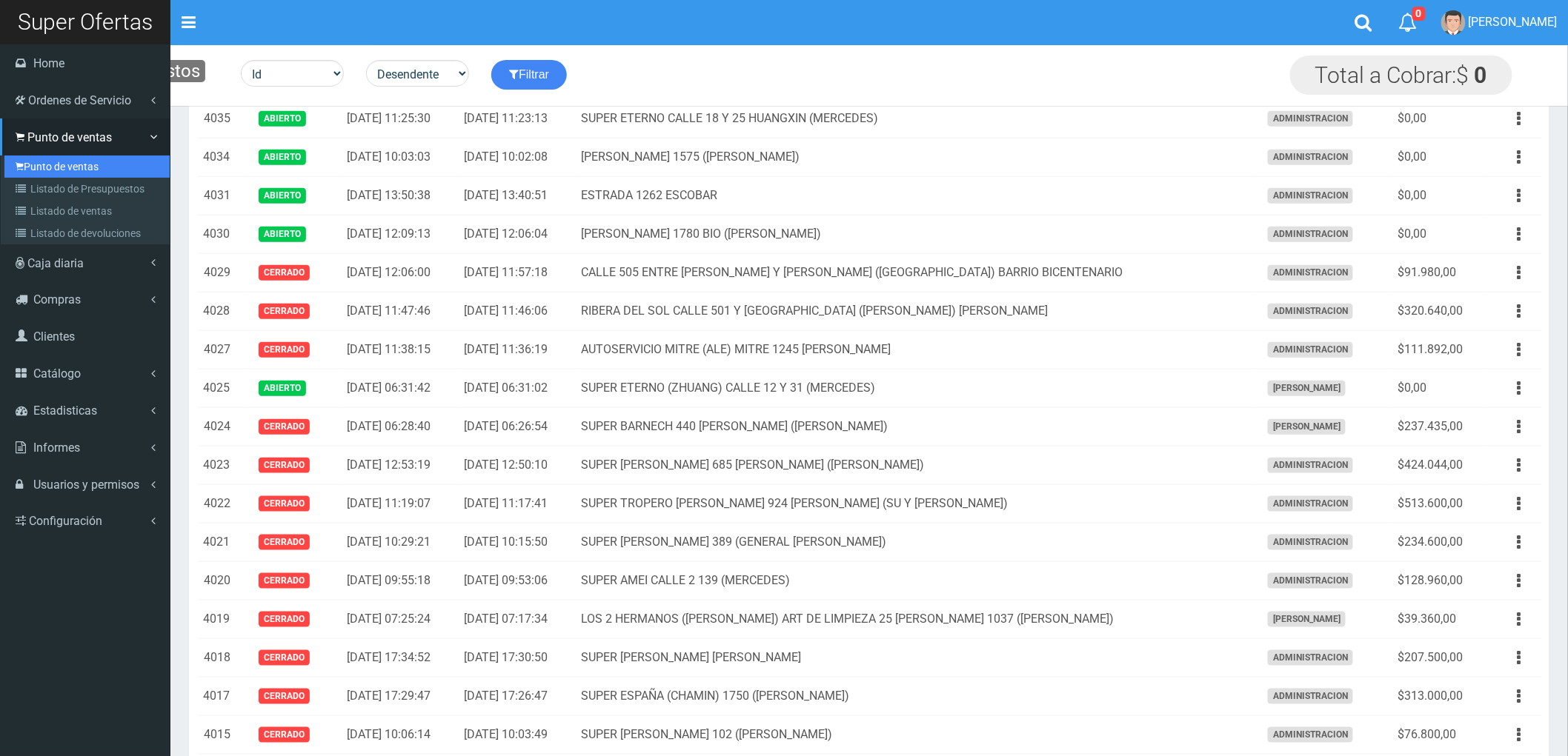
click at [68, 166] on link "Punto de ventas" at bounding box center [87, 167] width 165 height 22
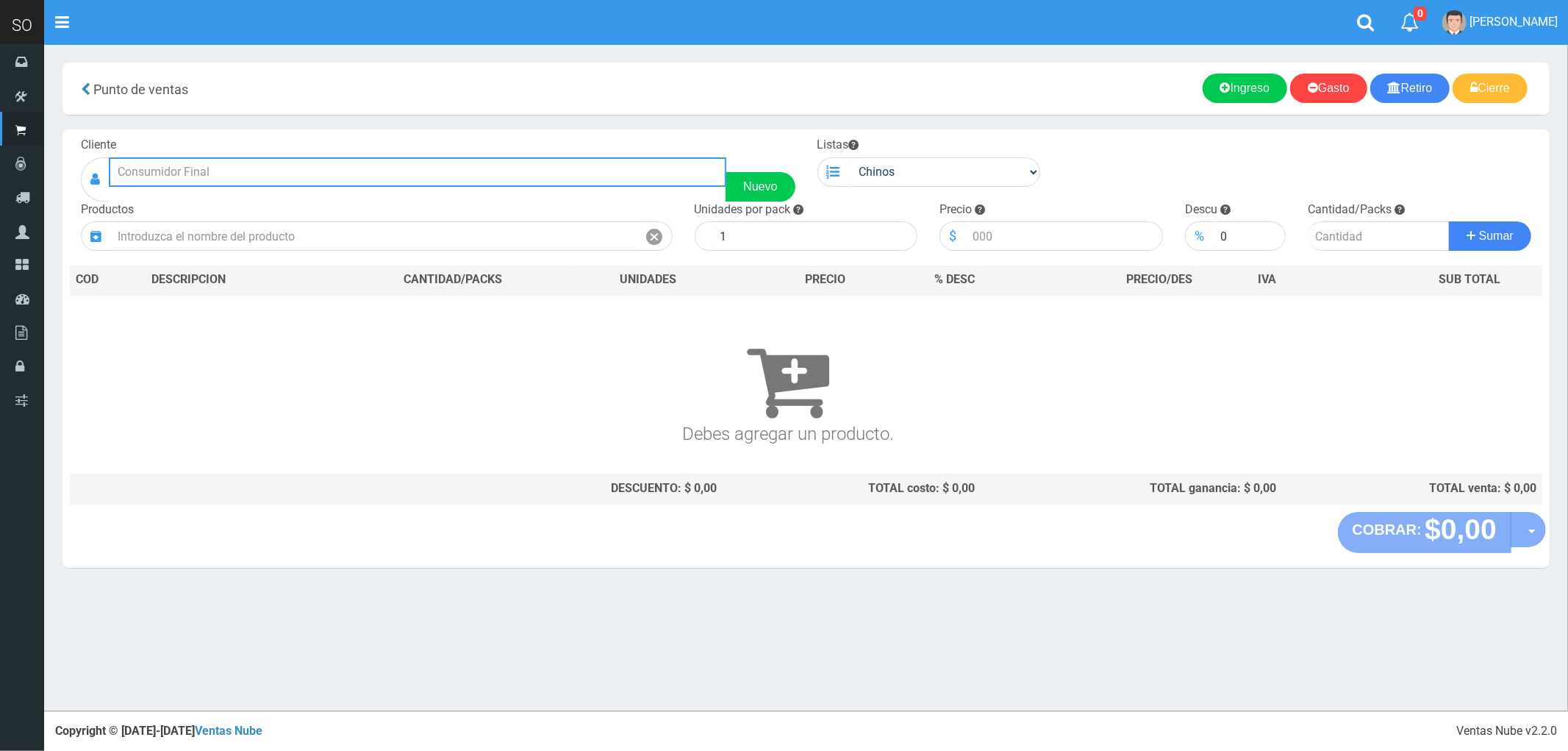
click at [201, 172] on input "text" at bounding box center [417, 172] width 617 height 29
click at [1449, 221] on button "Sumar" at bounding box center [1489, 236] width 82 height 29
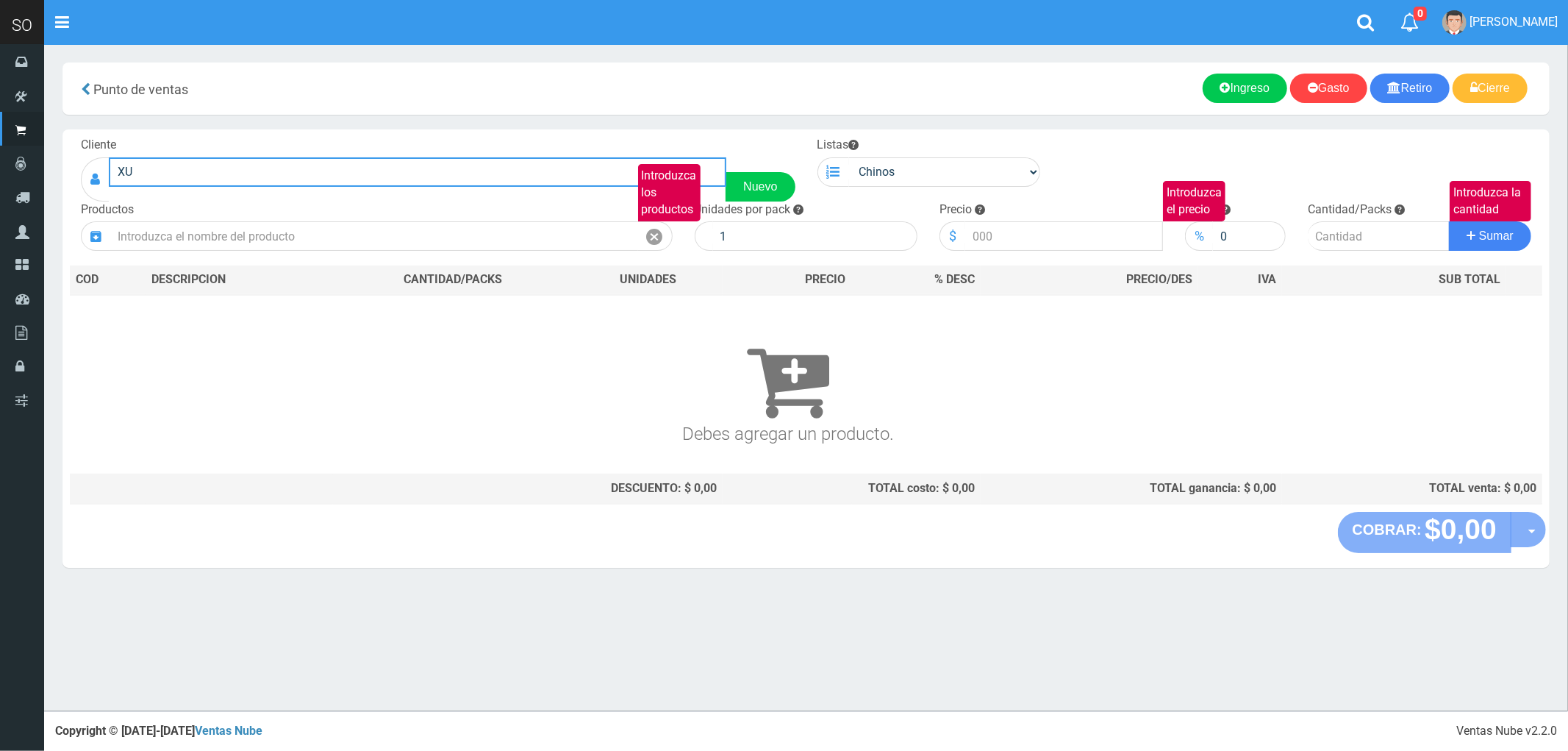
click at [201, 172] on input "XU" at bounding box center [417, 172] width 617 height 29
drag, startPoint x: 201, startPoint y: 172, endPoint x: 106, endPoint y: 181, distance: 95.4
click at [106, 181] on div "XU Nuevo" at bounding box center [438, 179] width 714 height 44
type input "A"
type input "M"
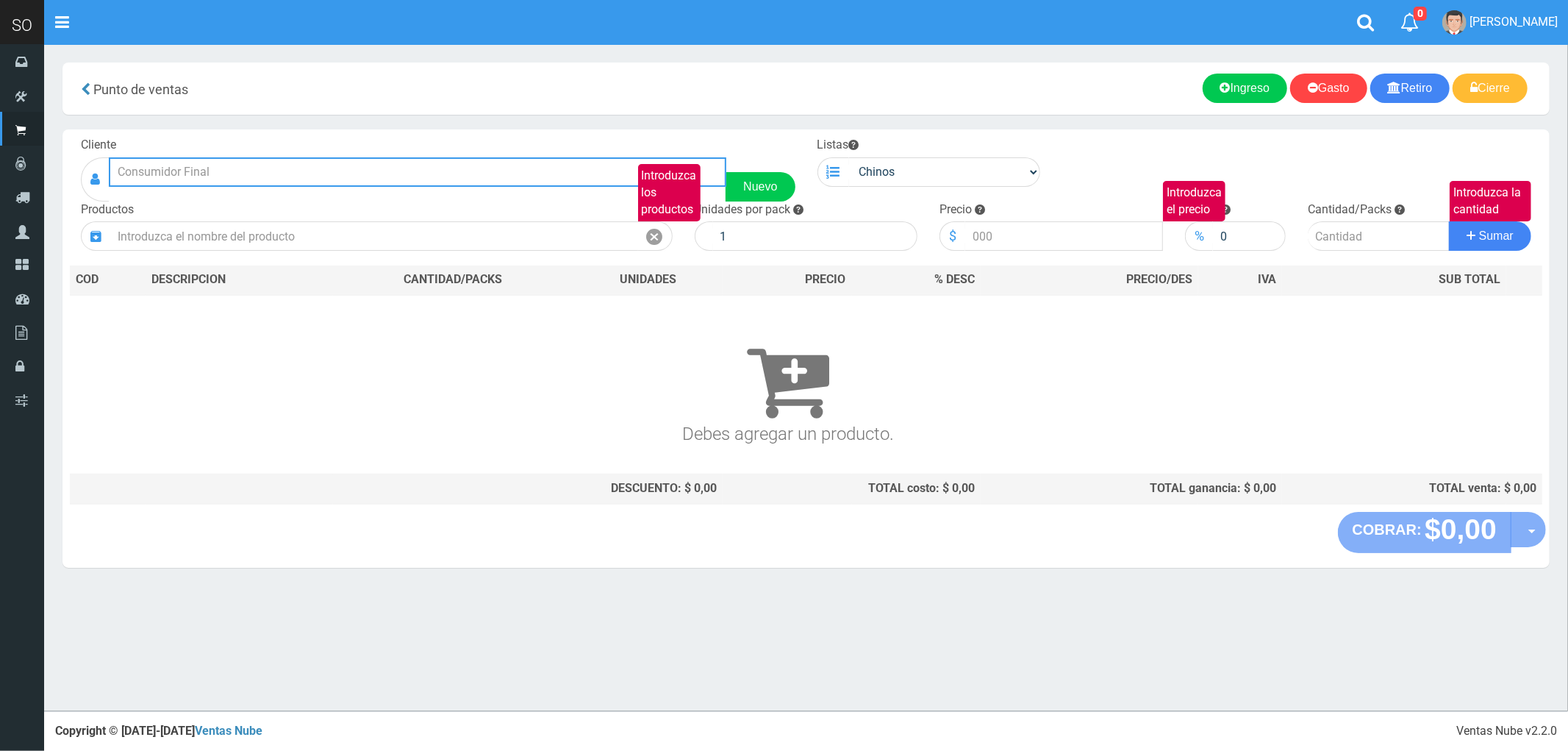
click at [164, 173] on input "text" at bounding box center [417, 172] width 617 height 29
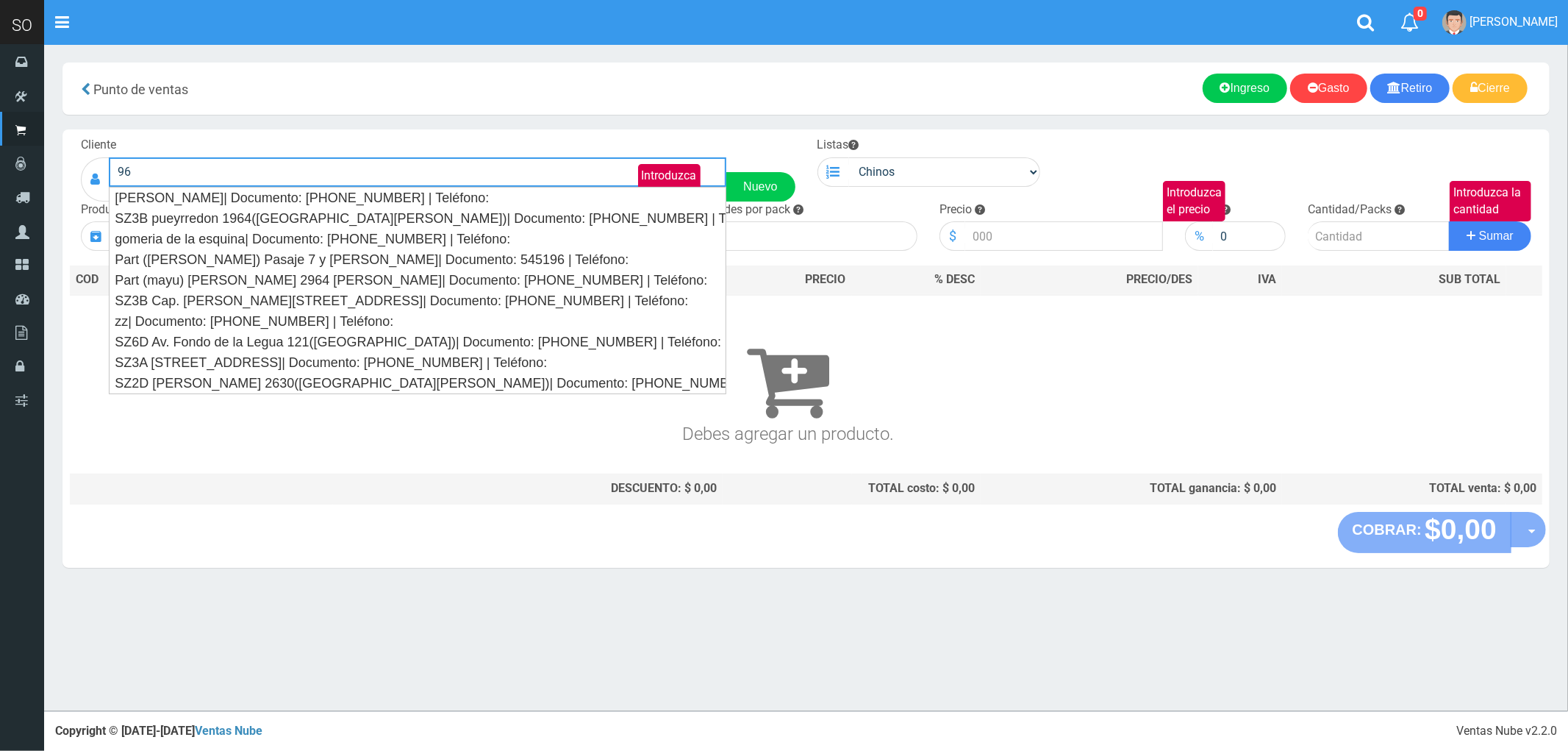
type input "9"
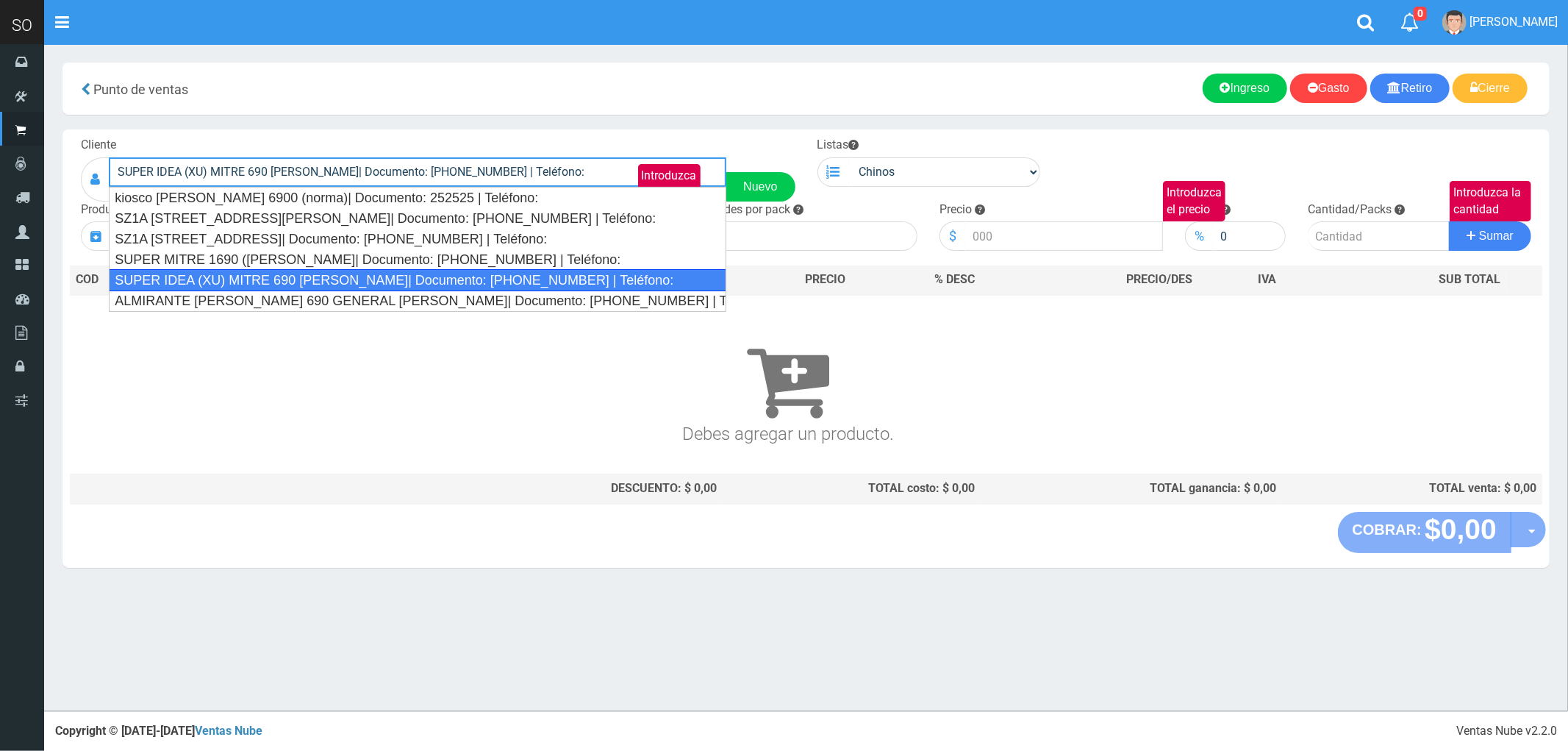
type input "SUPER IDEA (XU) MITRE 690 LUJAN| Documento: 456741867 | Teléfono:"
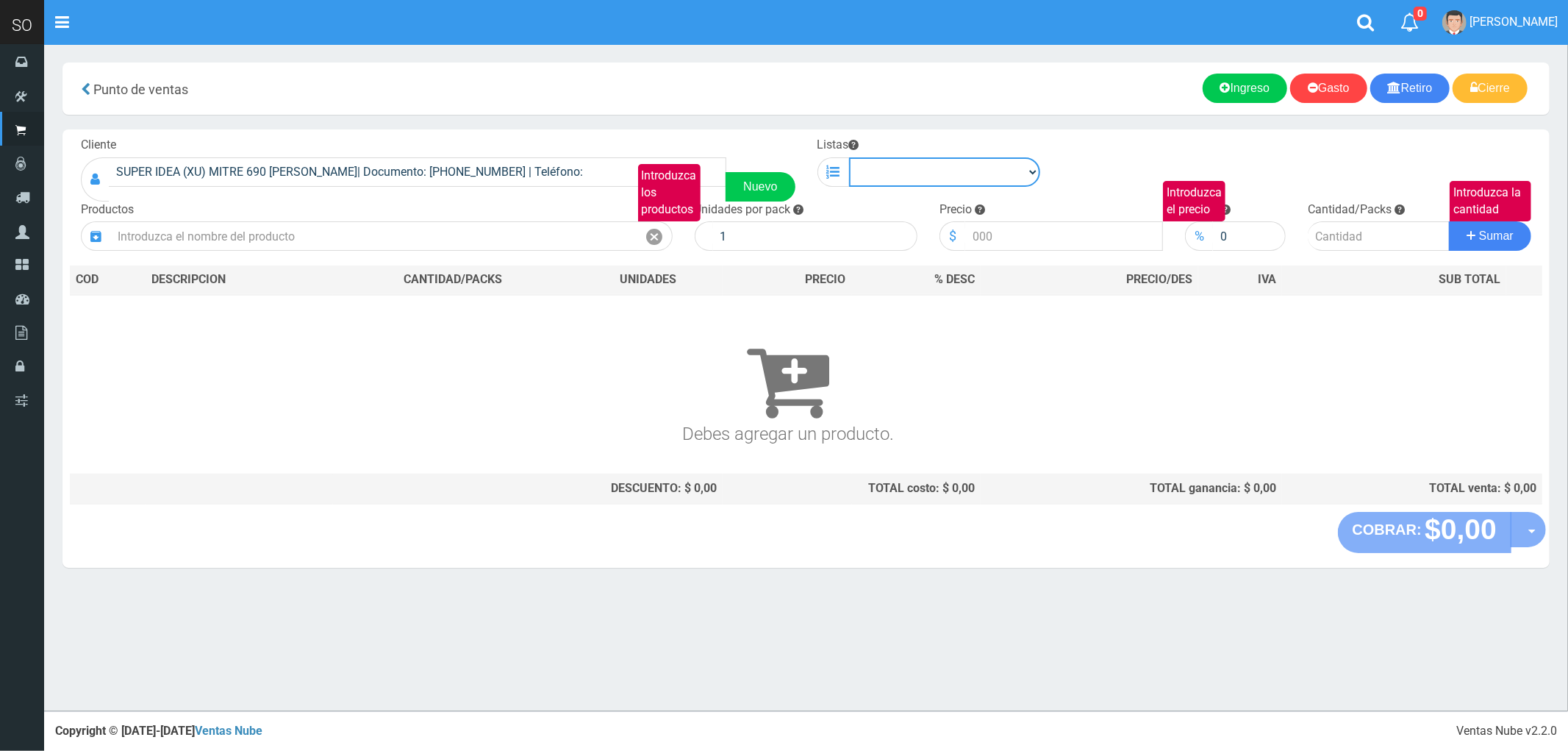
click at [984, 168] on select "Chinos . ." at bounding box center [944, 172] width 192 height 29
select select "1"
click at [849, 157] on select "Chinos . ." at bounding box center [944, 172] width 192 height 29
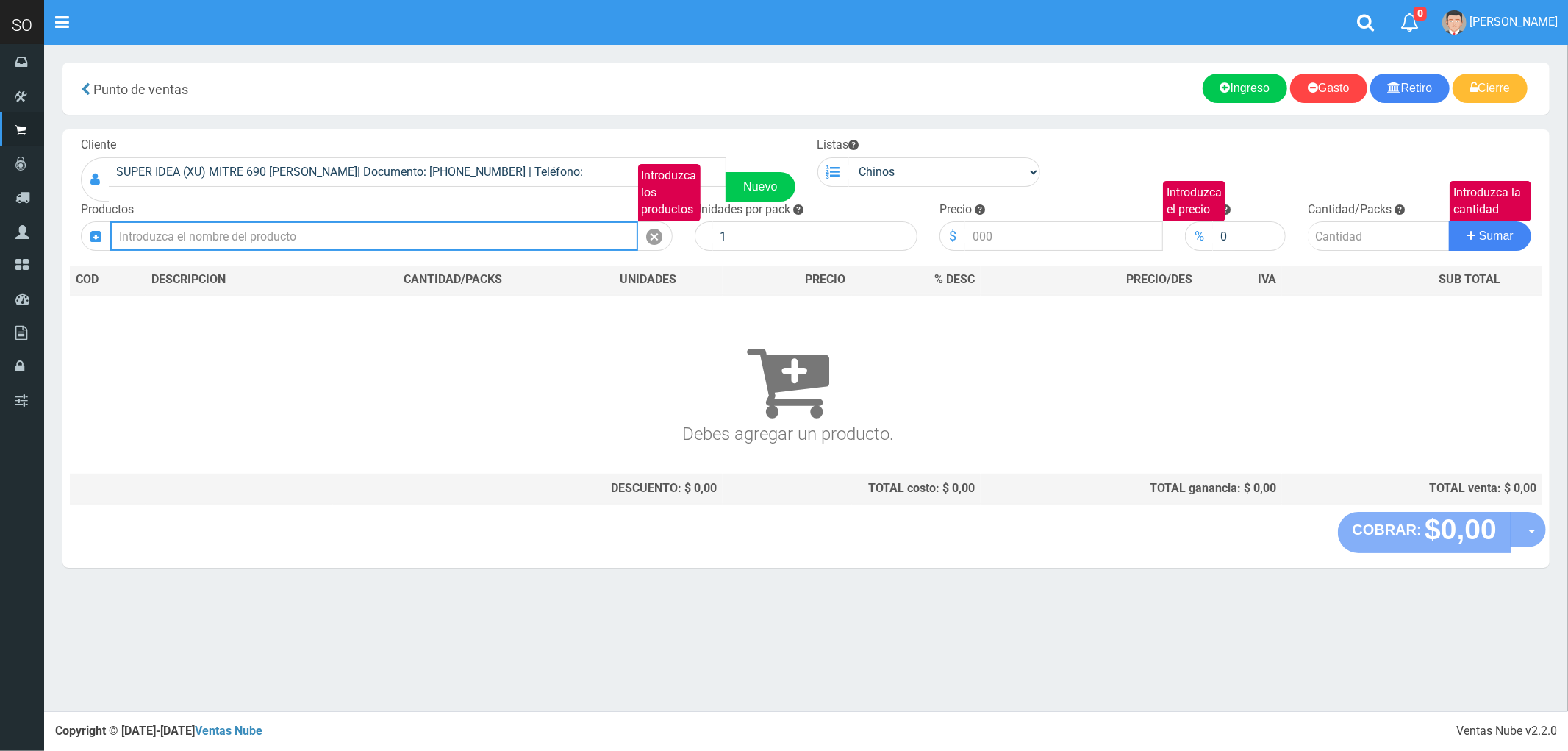
click at [291, 236] on input "Introduzca los productos" at bounding box center [374, 236] width 528 height 29
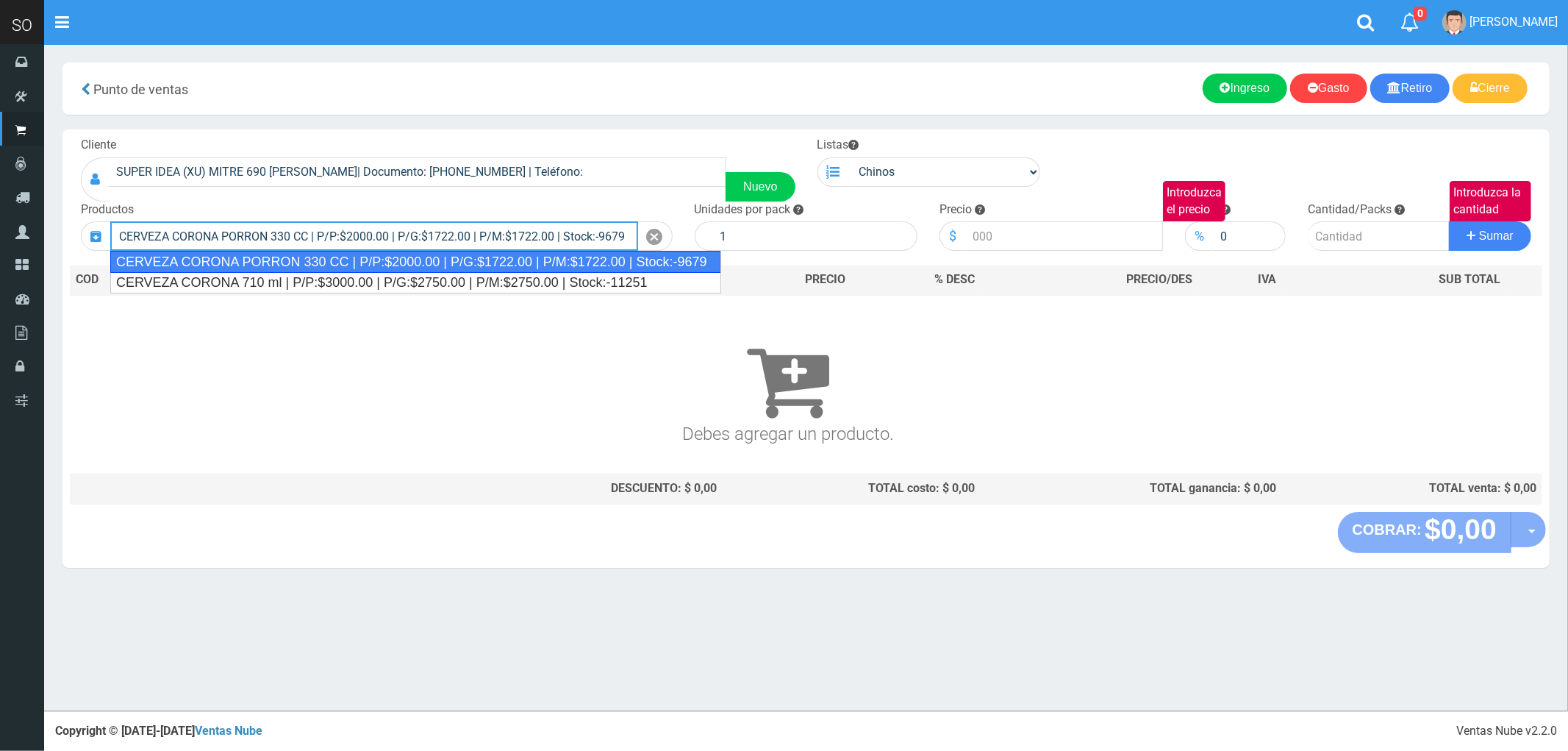
type input "CERVEZA CORONA PORRON 330 CC | P/P:$2000.00 | P/G:$1722.00 | P/M:$1722.00 | Sto…"
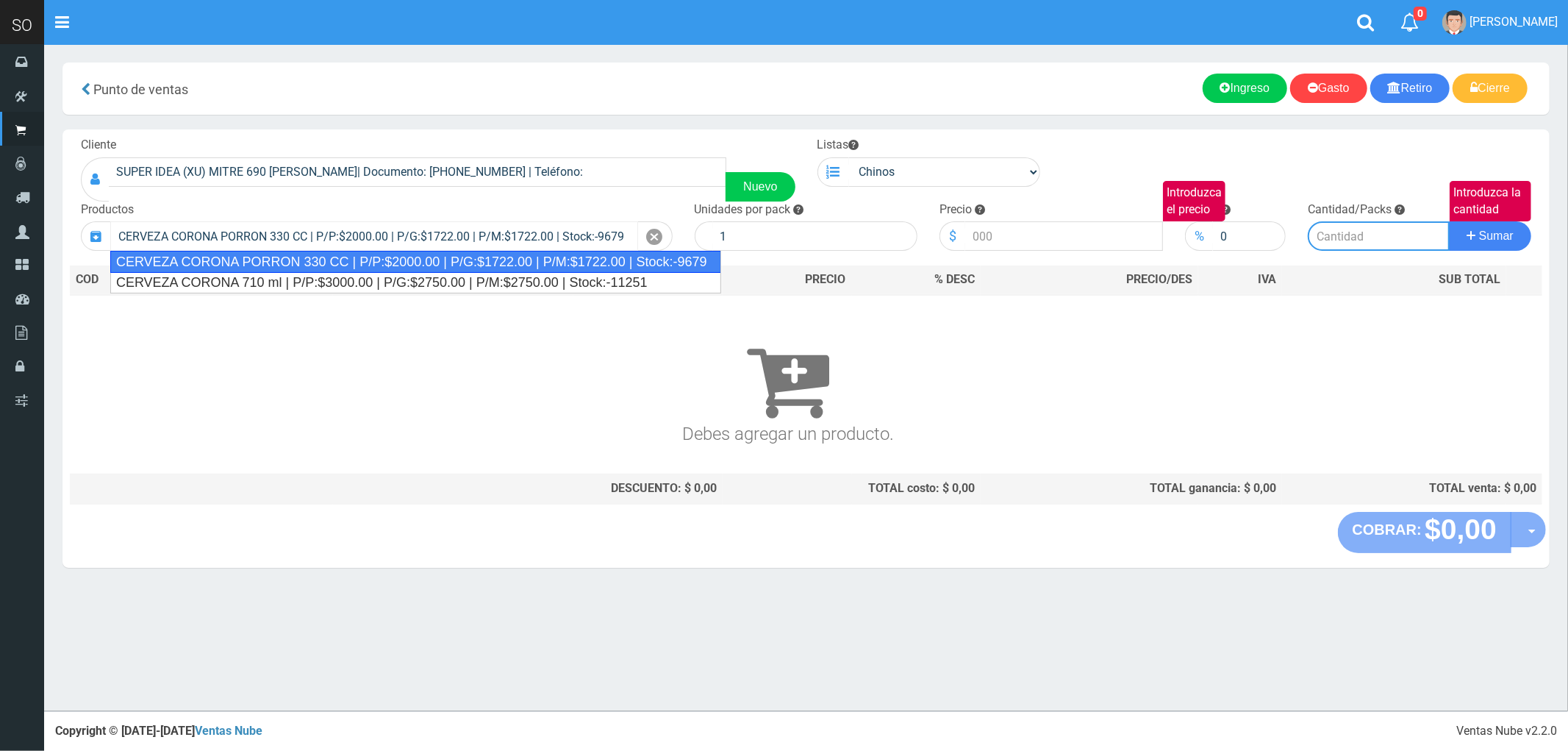
type input "24"
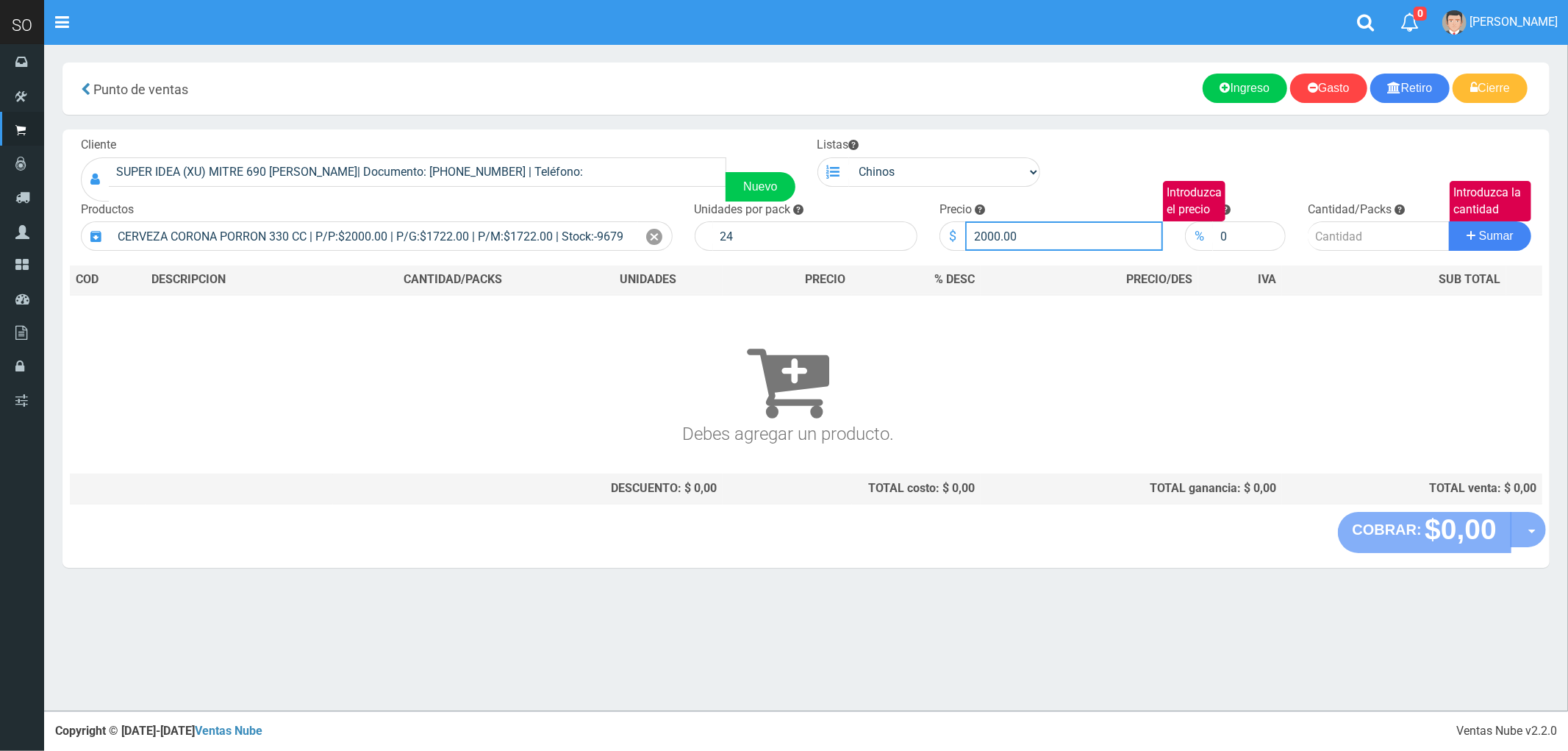
drag, startPoint x: 1034, startPoint y: 243, endPoint x: 946, endPoint y: 253, distance: 88.6
click at [946, 253] on div "Cliente SUPER IDEA (XU) MITRE 690 LUJAN| Documento: 456741867 | Teléfono: Nuevo…" at bounding box center [806, 320] width 1487 height 383
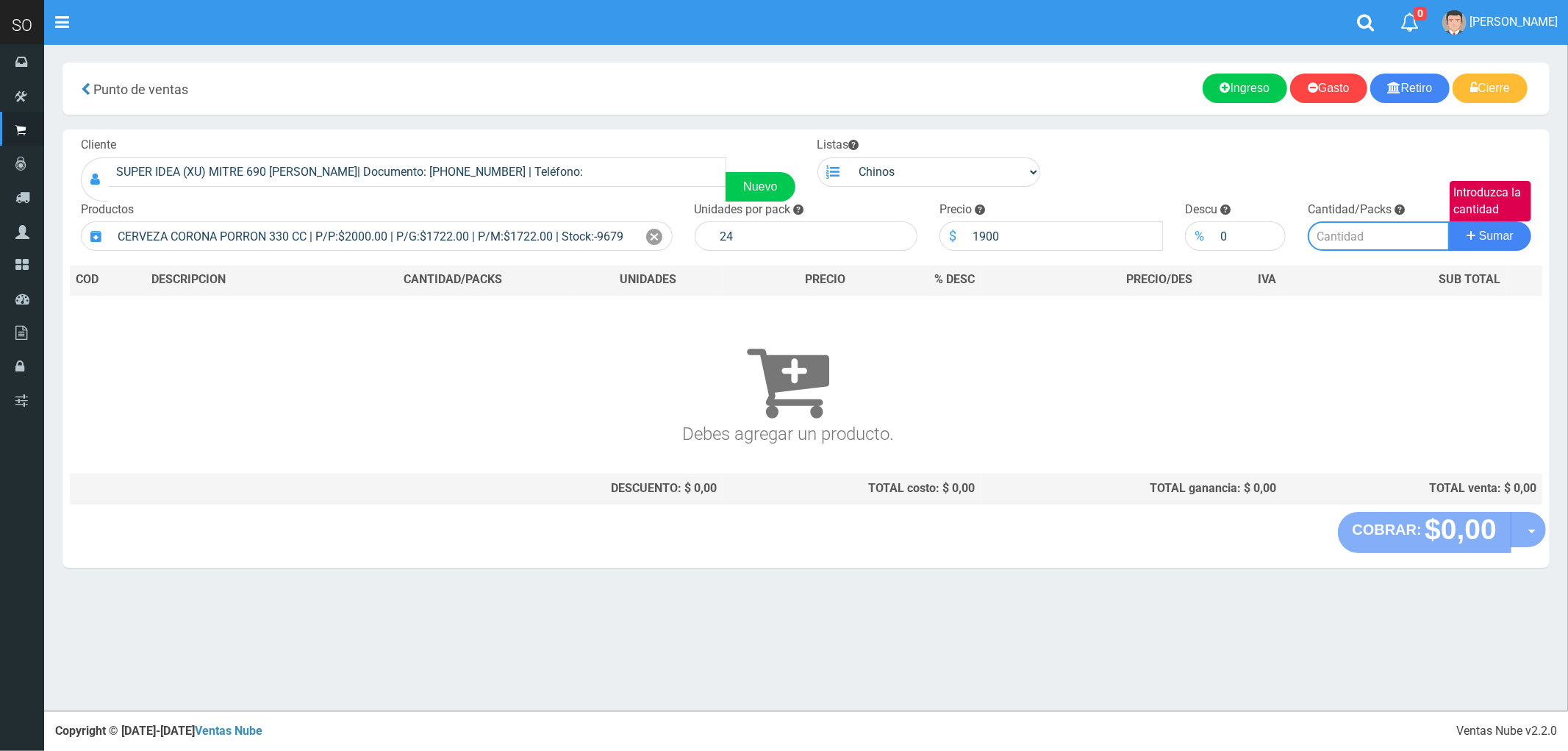
click at [1340, 237] on input "Introduzca la cantidad" at bounding box center [1379, 236] width 142 height 29
drag, startPoint x: 1035, startPoint y: 241, endPoint x: 971, endPoint y: 246, distance: 64.2
click at [971, 246] on input "1900" at bounding box center [1064, 236] width 198 height 29
type input "2000"
click at [1349, 240] on input "Introduzca la cantidad" at bounding box center [1379, 236] width 142 height 29
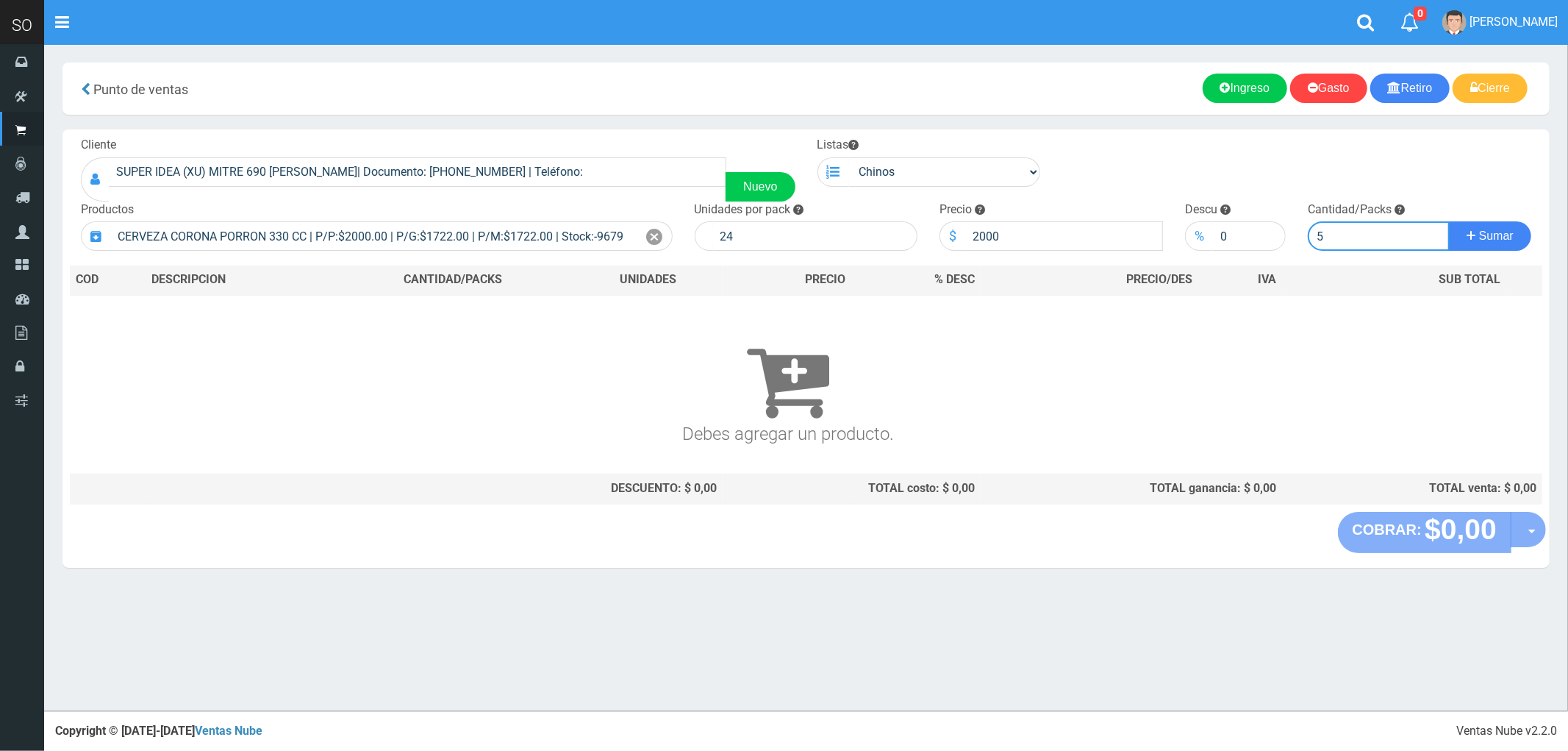
type input "5"
click at [1449, 221] on button "Sumar" at bounding box center [1489, 236] width 82 height 29
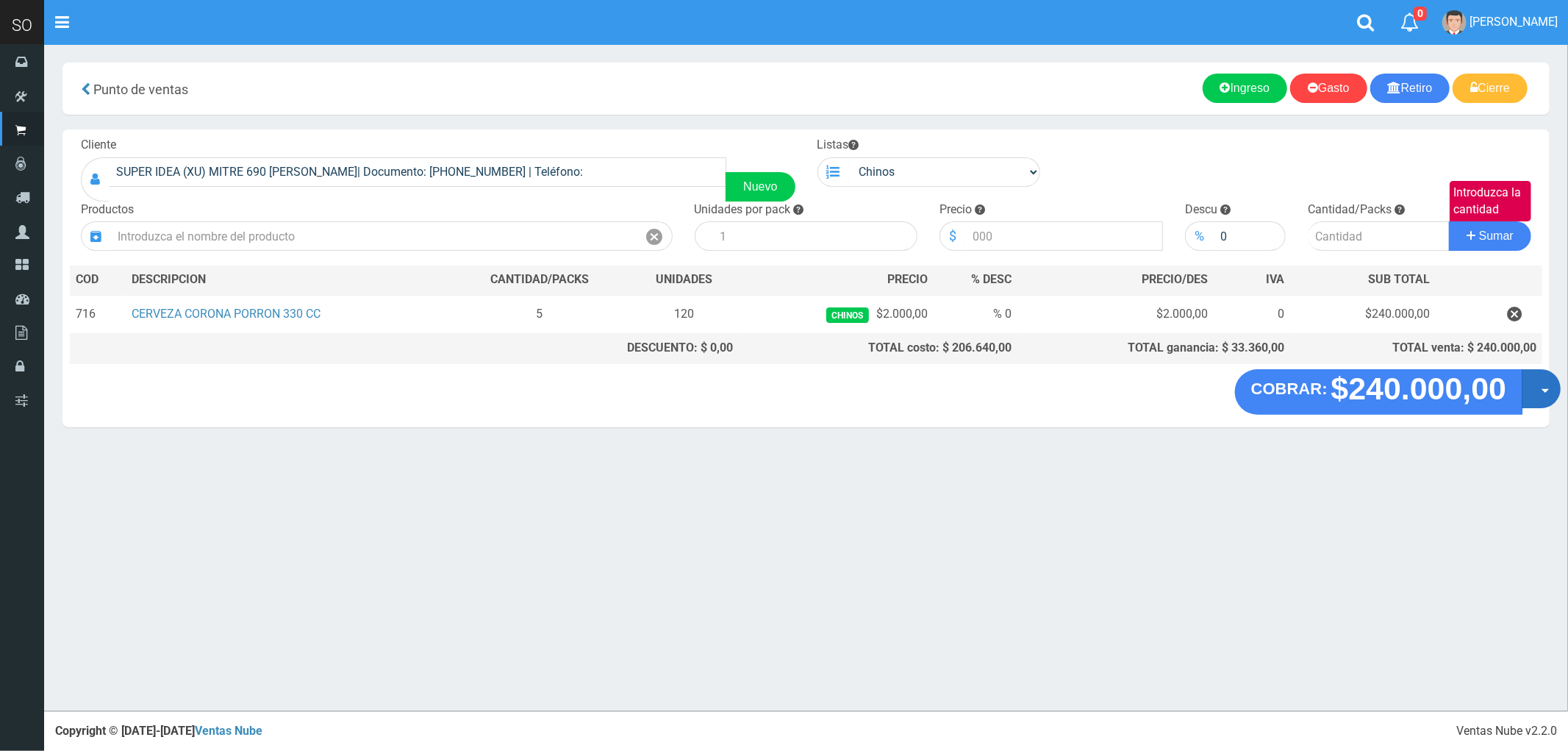
click at [1552, 394] on button "Opciones" at bounding box center [1541, 388] width 39 height 39
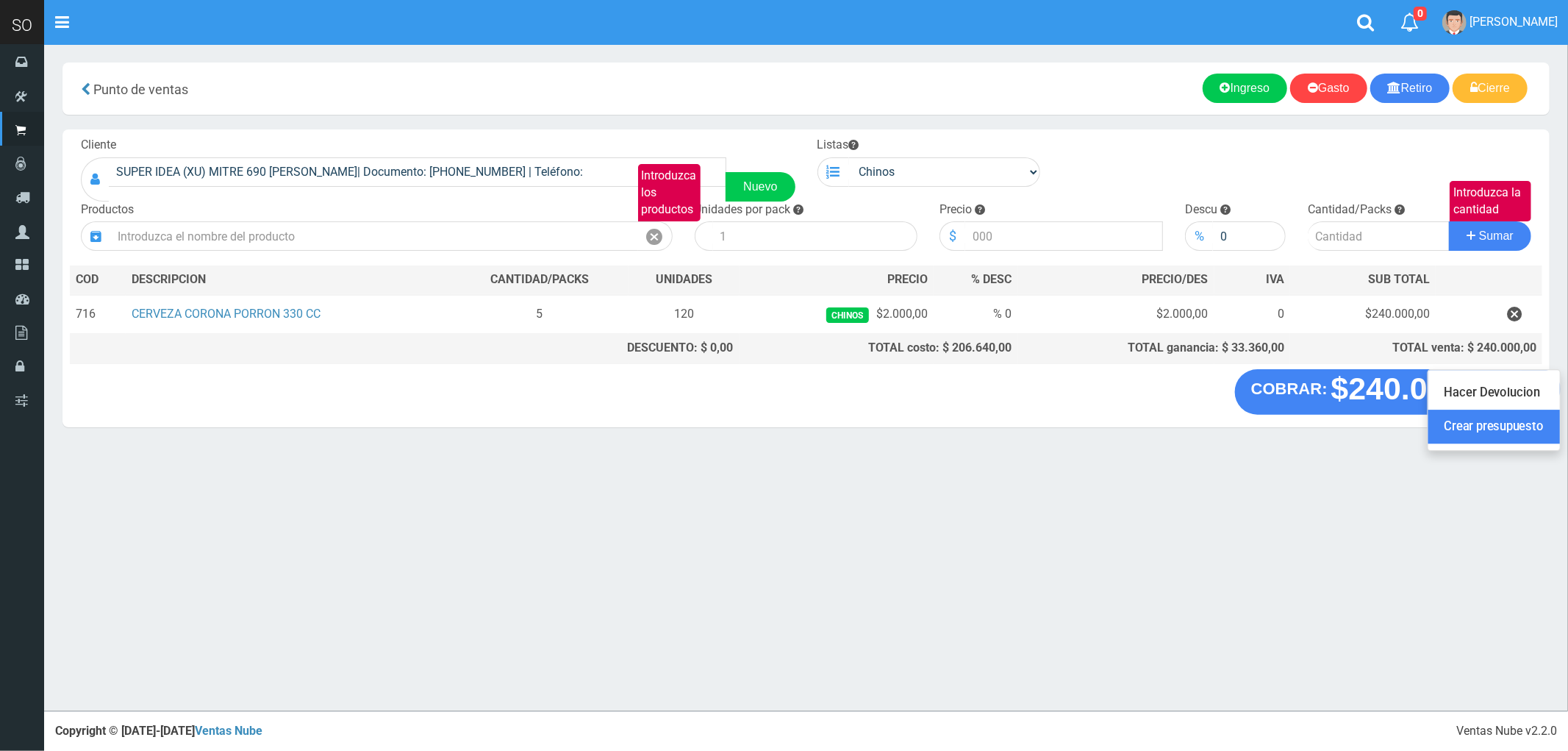
click at [1496, 442] on link "Crear presupuesto" at bounding box center [1494, 427] width 132 height 34
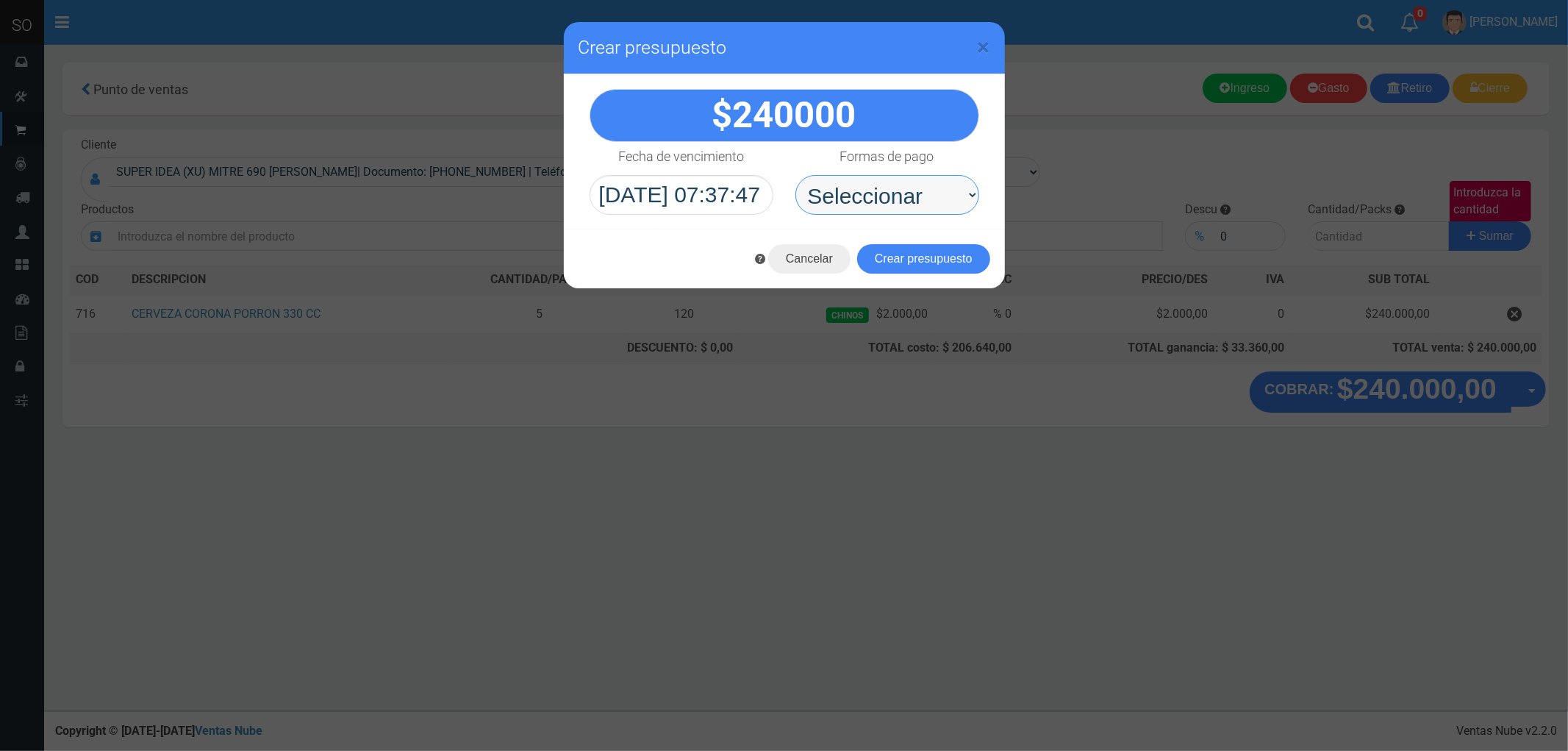
click at [899, 191] on select "Seleccionar Efectivo Tarjeta de Crédito Depósito Débito" at bounding box center [887, 195] width 184 height 40
select select "Efectivo"
click at [795, 175] on select "Seleccionar Efectivo Tarjeta de Crédito Depósito Débito" at bounding box center [887, 195] width 184 height 40
click at [941, 256] on button "Crear presupuesto" at bounding box center [924, 259] width 133 height 29
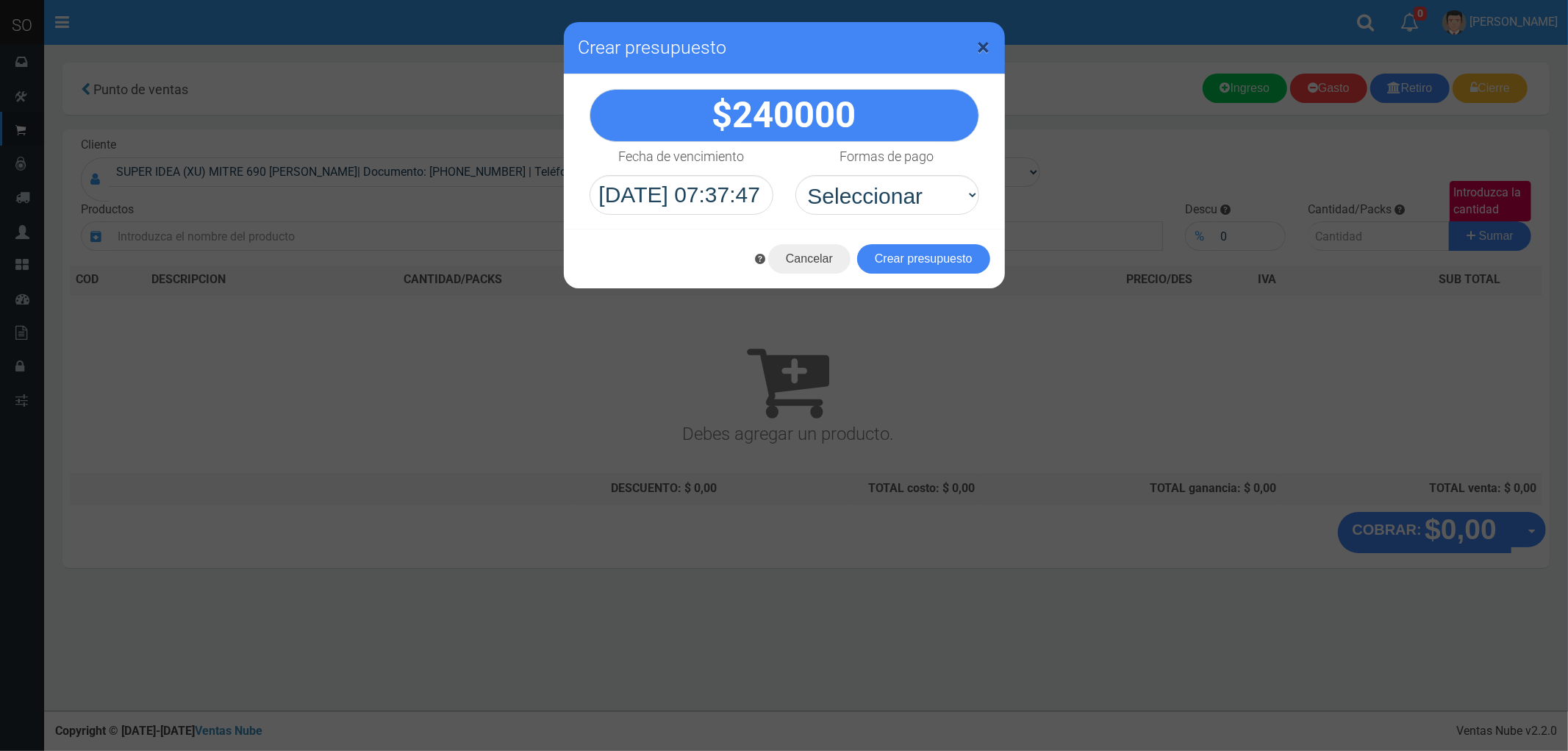
click at [985, 46] on span "×" at bounding box center [984, 47] width 12 height 28
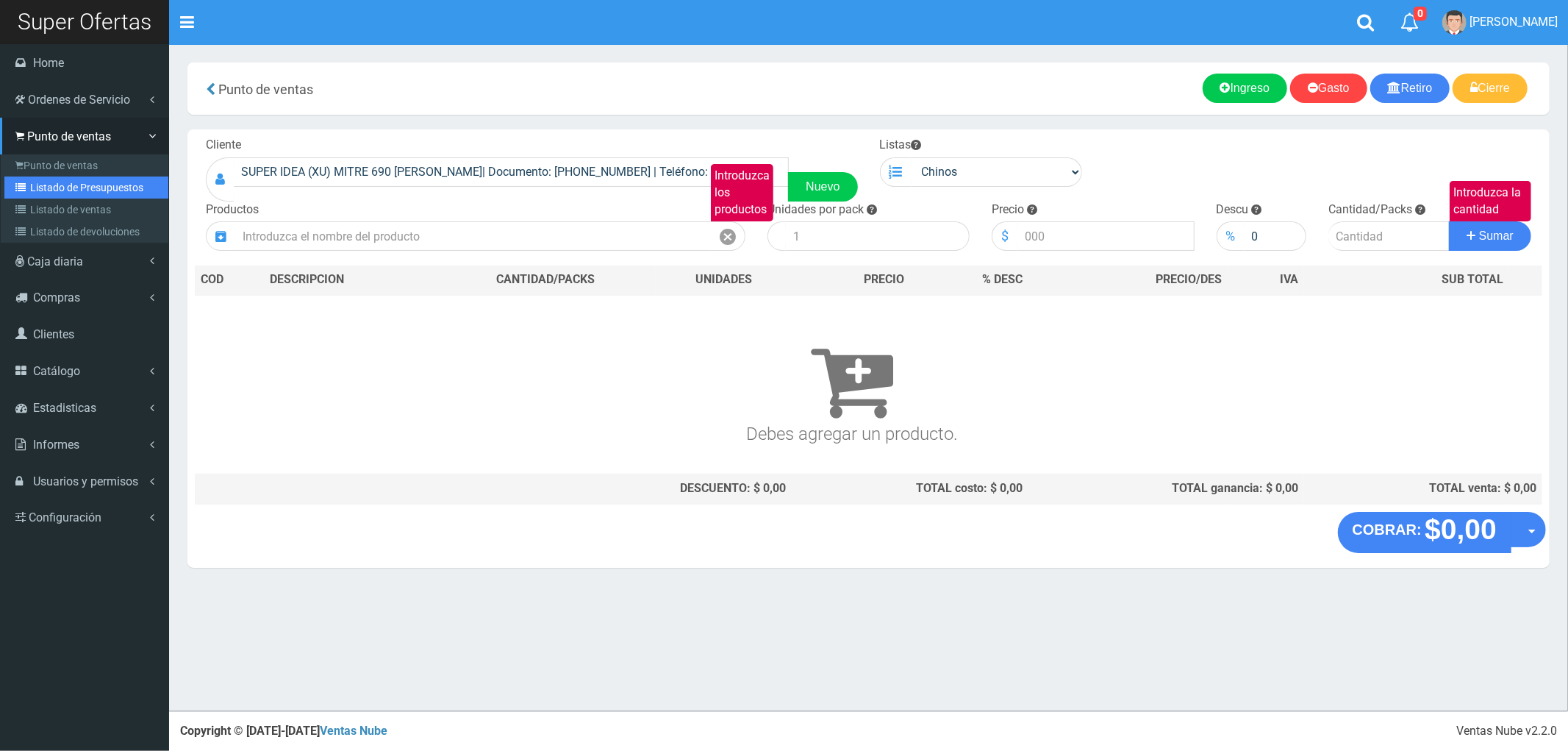
click at [74, 176] on link "Listado de Presupuestos" at bounding box center [86, 187] width 164 height 22
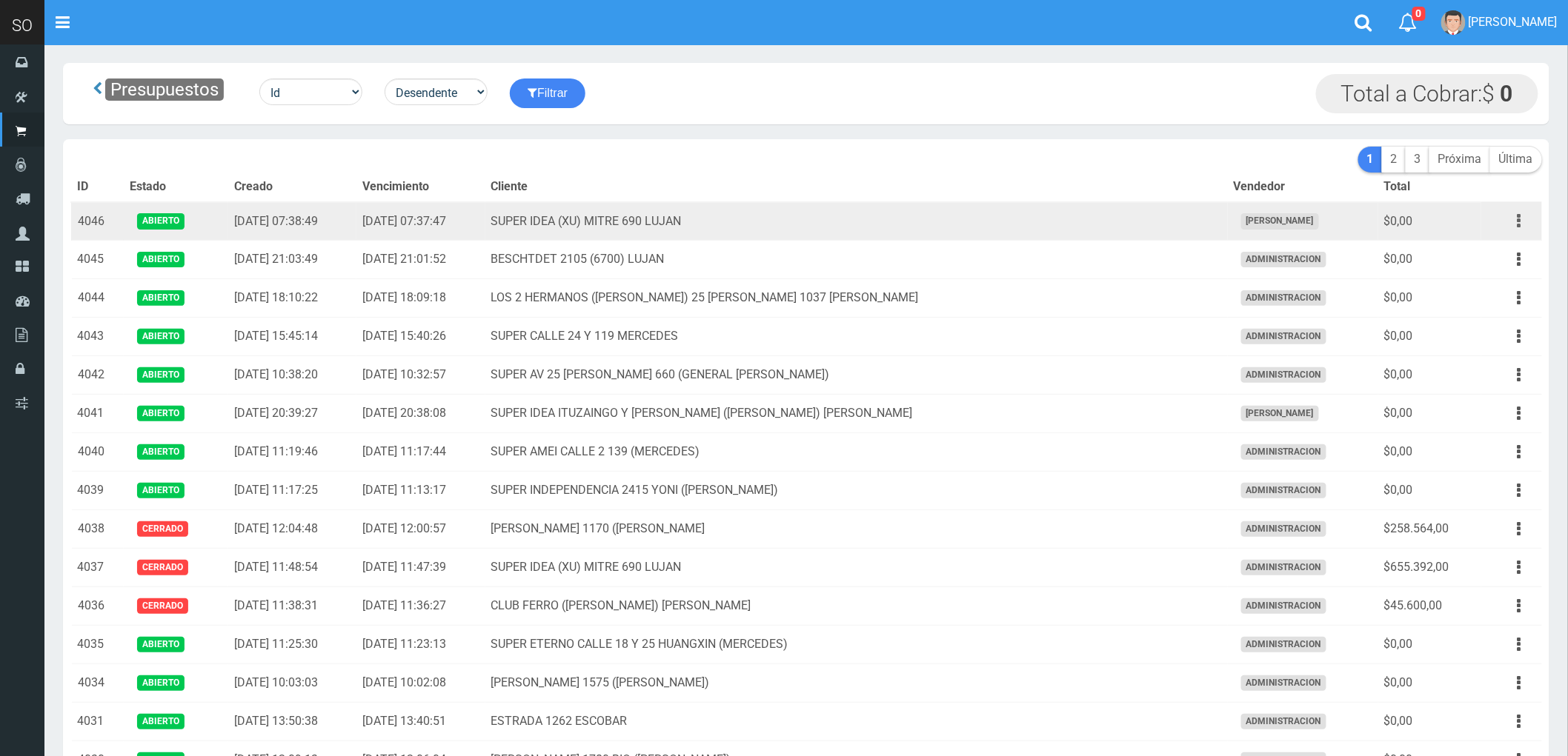
click at [1514, 226] on button "button" at bounding box center [1519, 220] width 33 height 26
click at [1483, 290] on link "Imprimir" at bounding box center [1476, 289] width 117 height 33
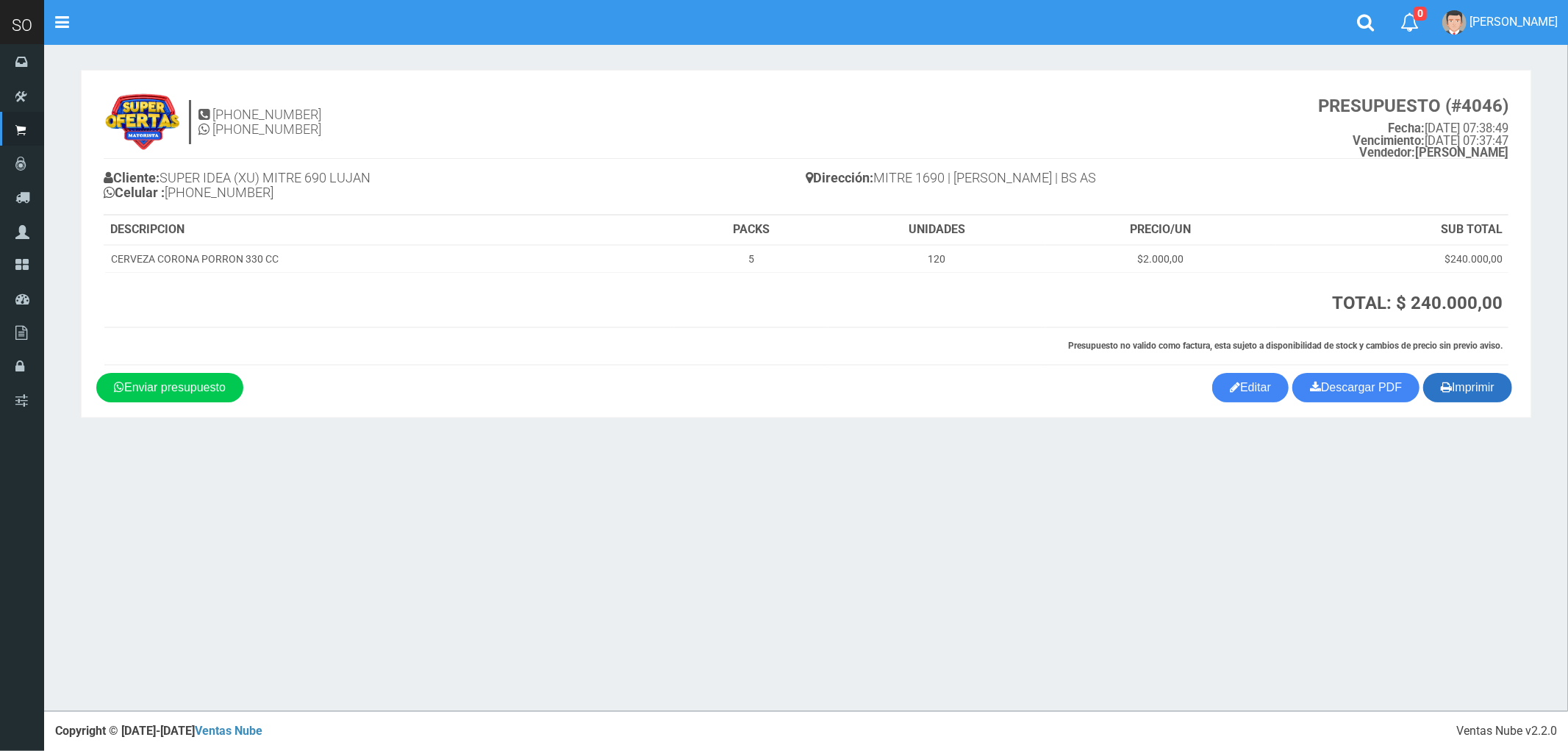
click at [1466, 383] on button "Imprimir" at bounding box center [1468, 387] width 89 height 29
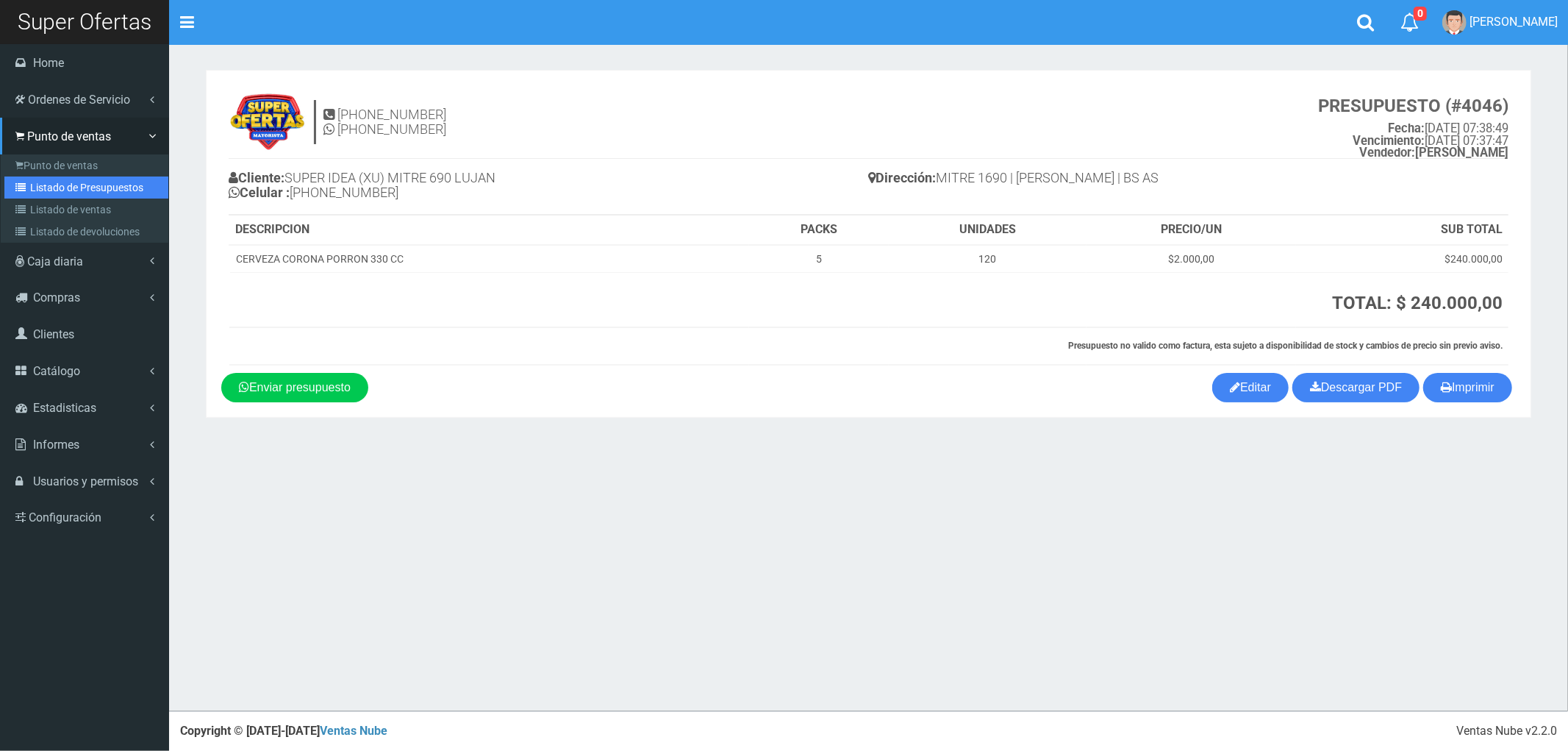
click at [89, 179] on link "Listado de Presupuestos" at bounding box center [86, 187] width 164 height 22
